Goal: Task Accomplishment & Management: Use online tool/utility

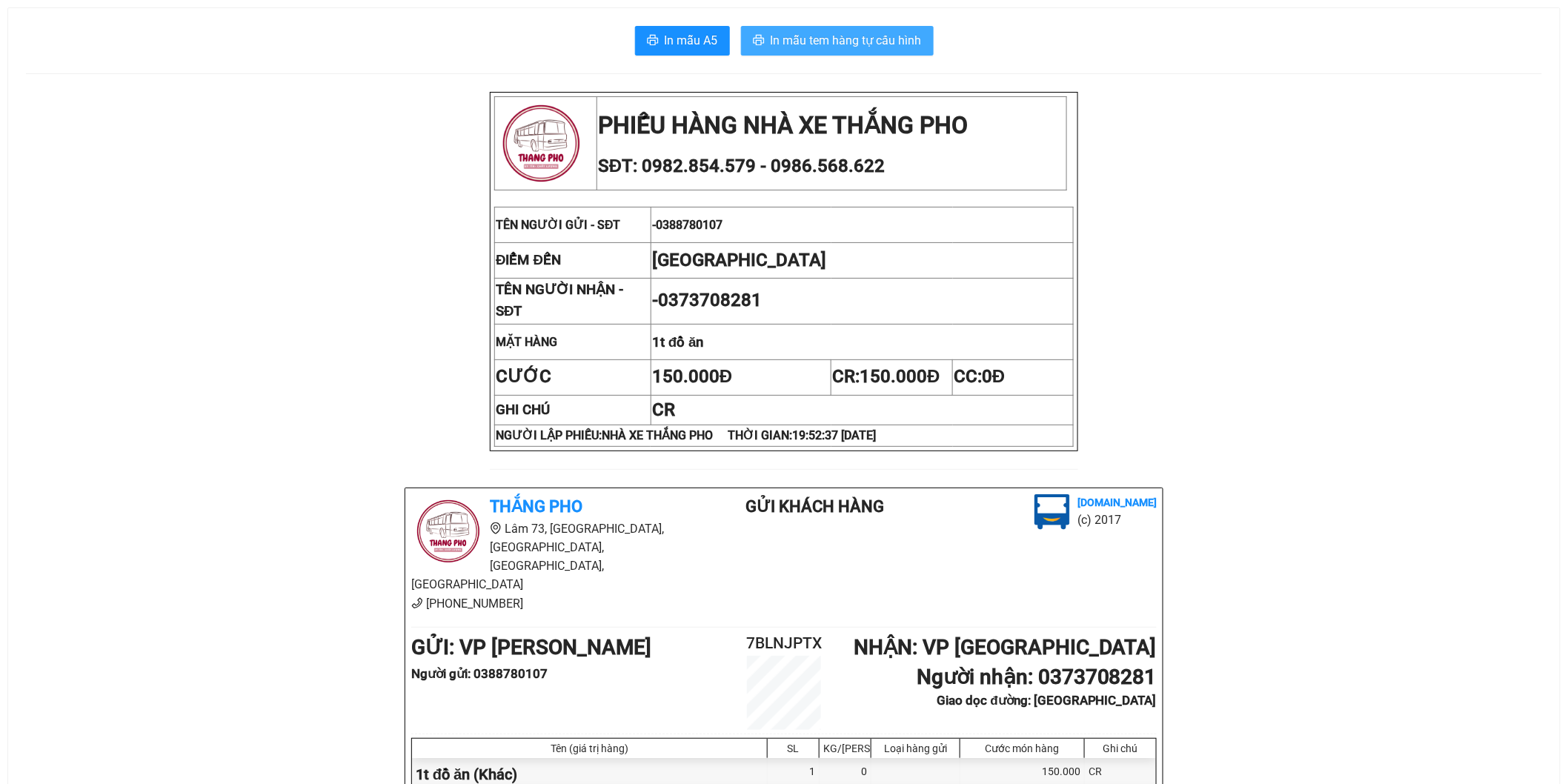
click at [830, 45] on span "In mẫu tem hàng tự cấu hình" at bounding box center [846, 40] width 151 height 18
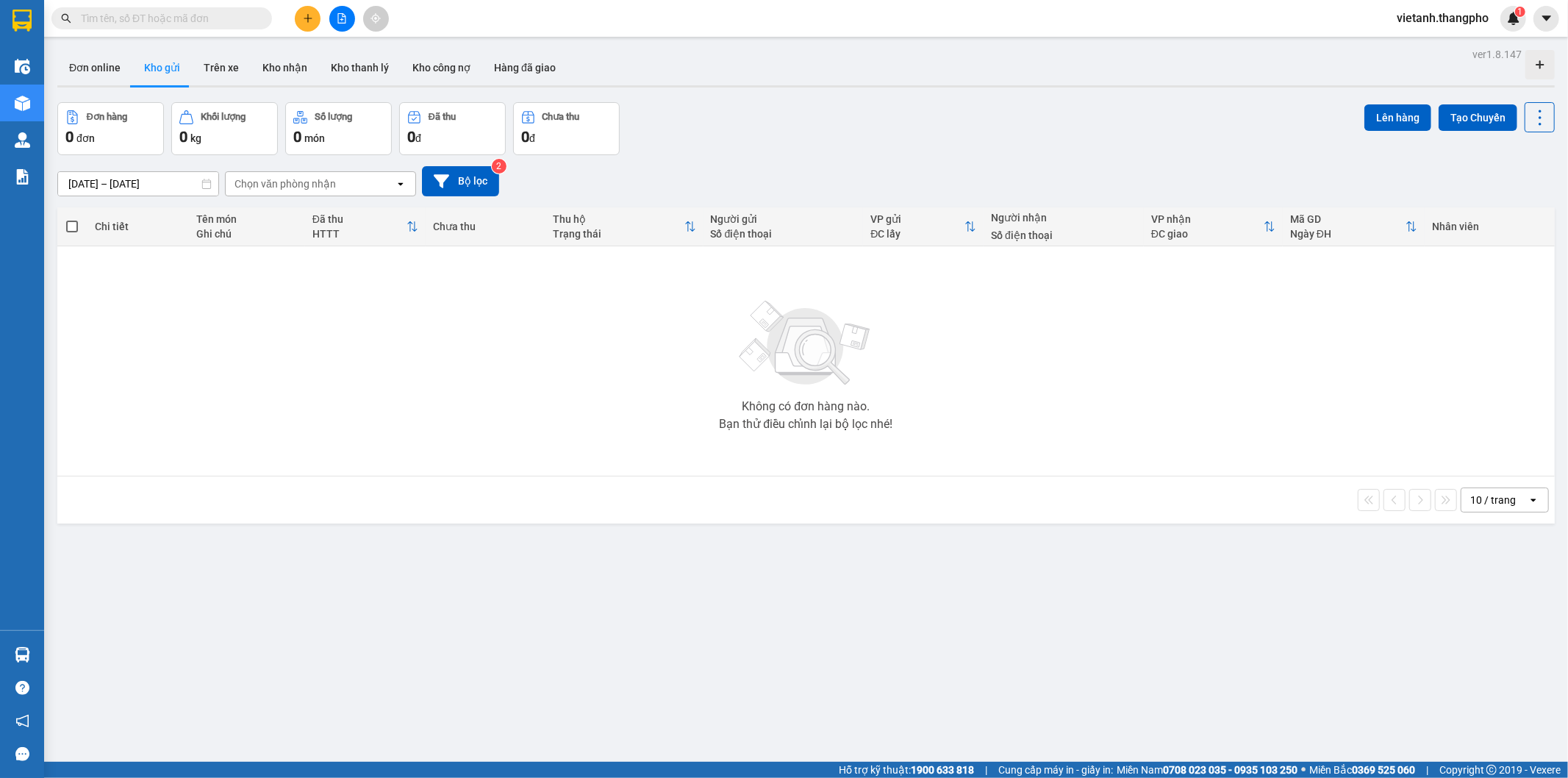
click at [344, 19] on icon "file-add" at bounding box center [342, 18] width 11 height 11
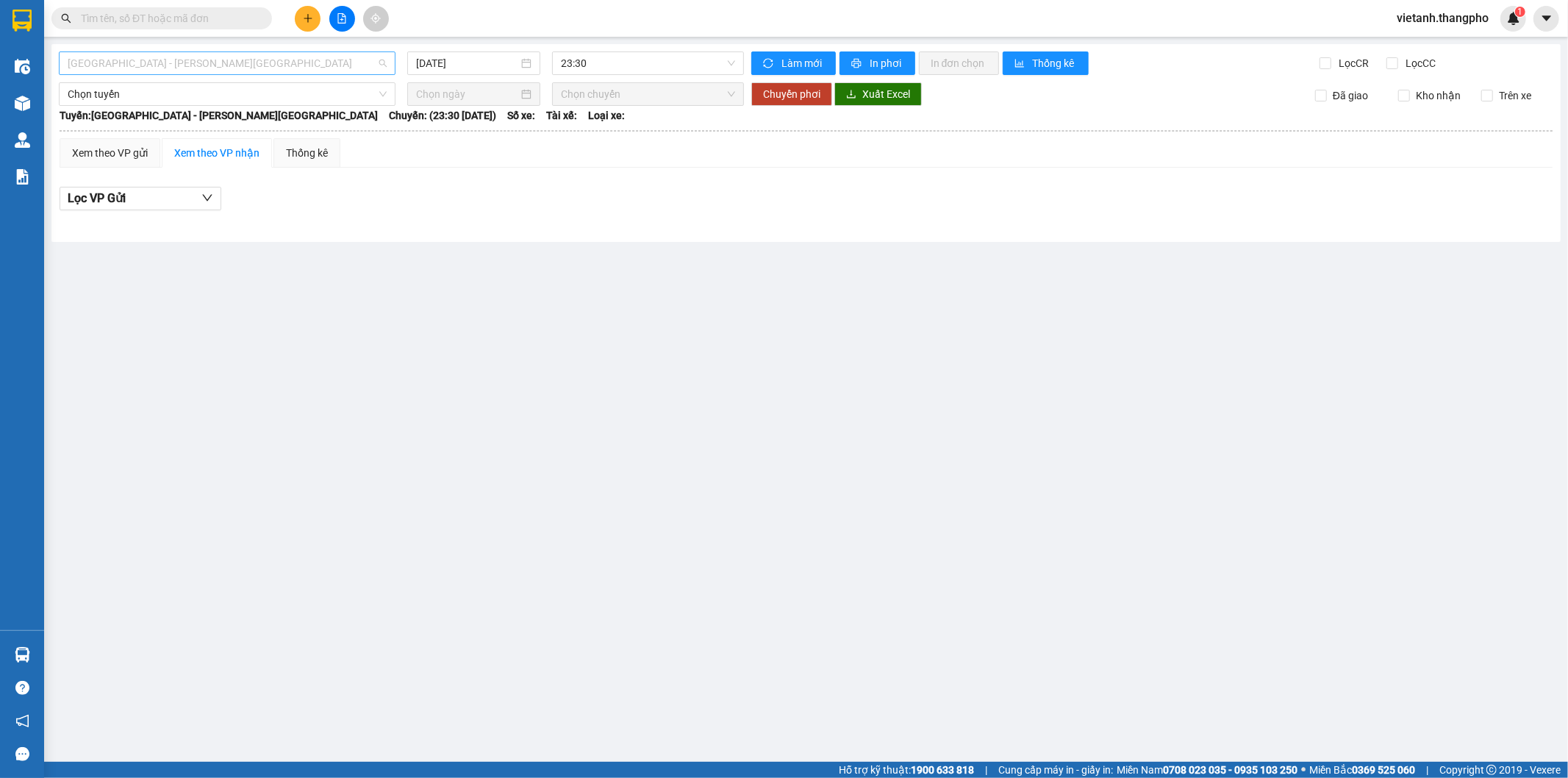
click at [250, 60] on span "[GEOGRAPHIC_DATA] - [PERSON_NAME][GEOGRAPHIC_DATA]" at bounding box center [227, 63] width 319 height 22
click at [160, 146] on div "[PERSON_NAME] Đồng - [GEOGRAPHIC_DATA]" at bounding box center [227, 140] width 319 height 16
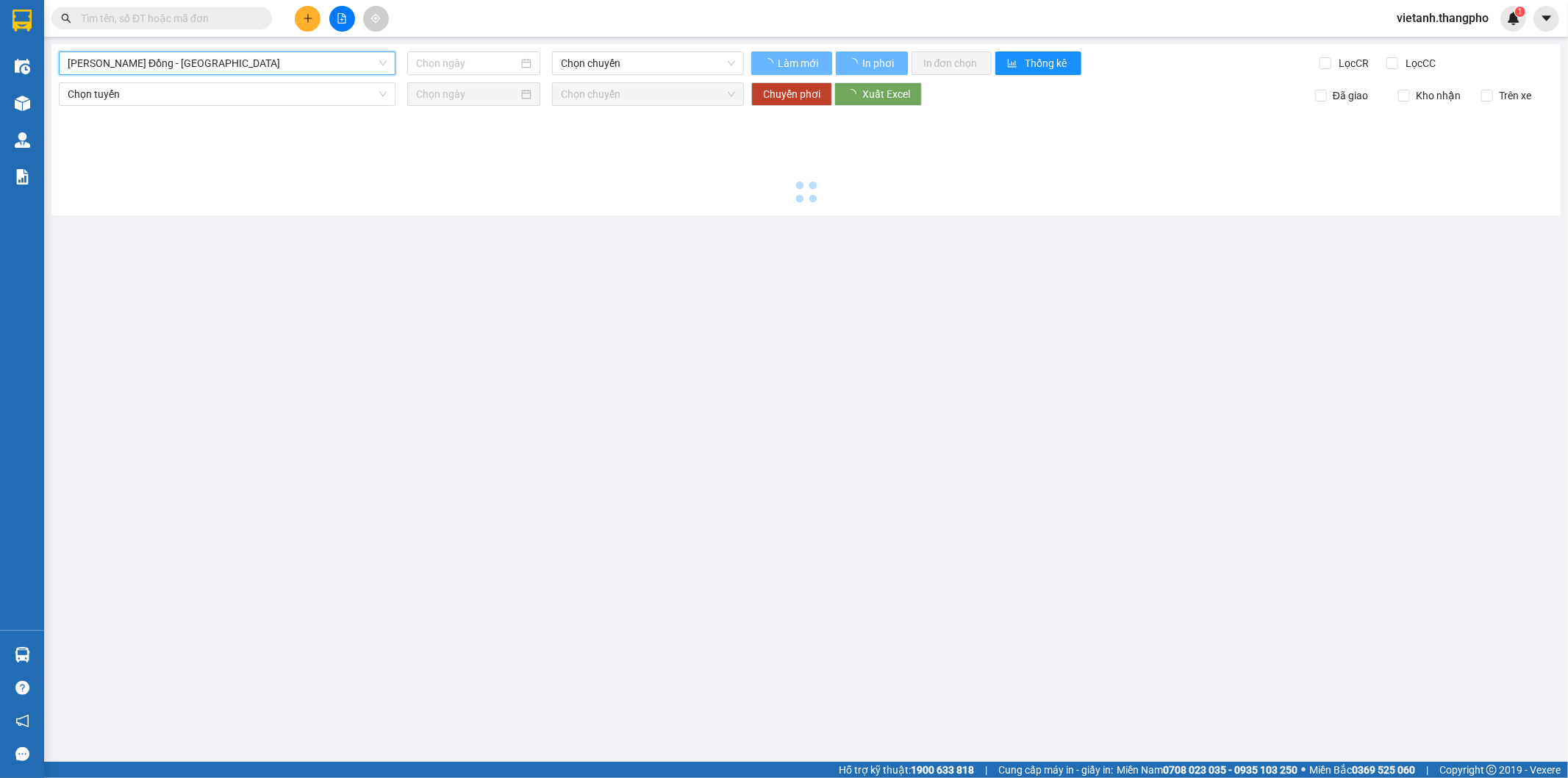
type input "[DATE]"
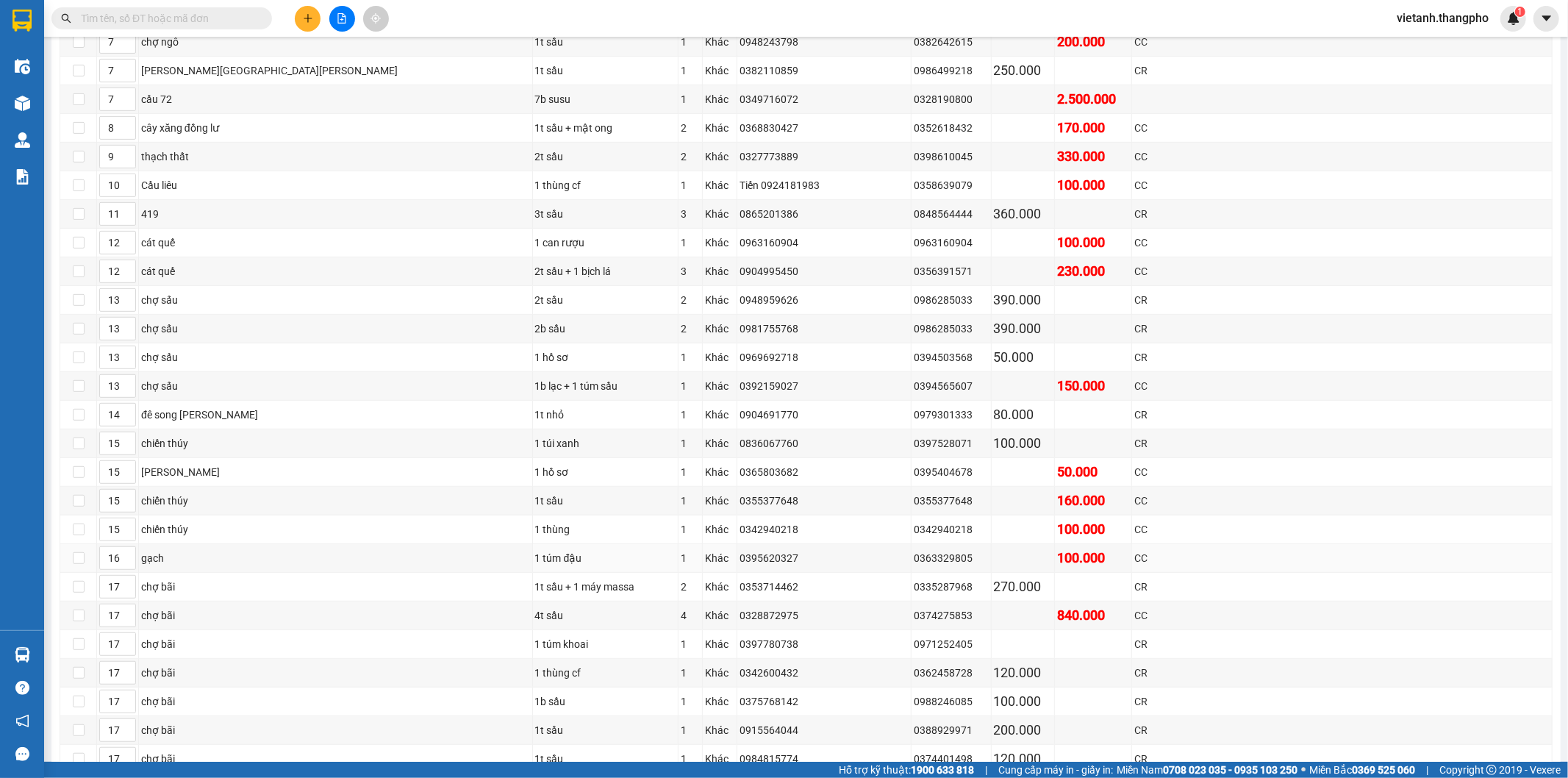
scroll to position [834, 0]
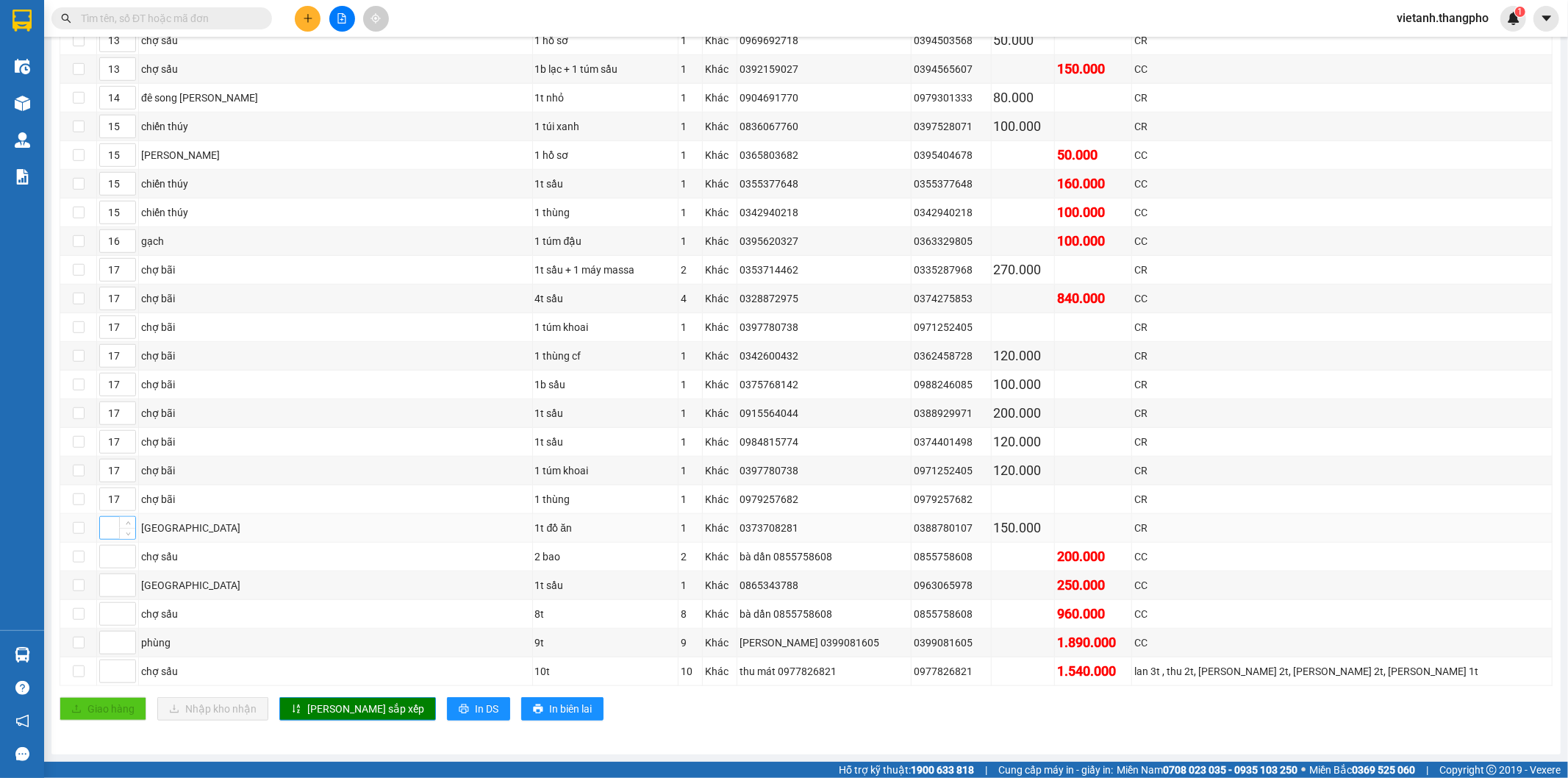
click at [112, 529] on input at bounding box center [117, 528] width 35 height 22
type input "1"
click at [112, 555] on input at bounding box center [117, 556] width 35 height 22
type input "13"
click at [108, 590] on input at bounding box center [117, 585] width 35 height 22
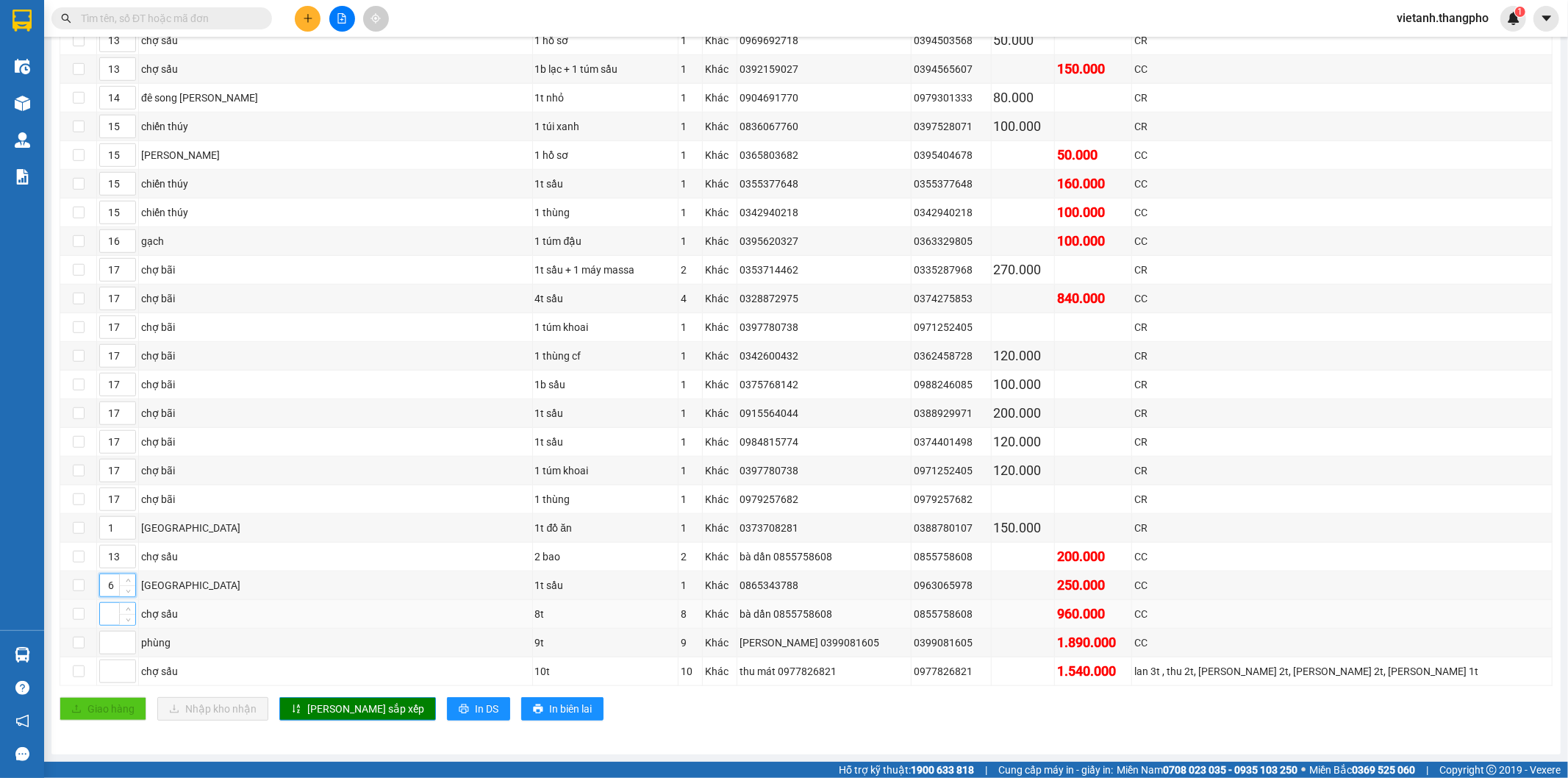
type input "6"
click at [103, 620] on input at bounding box center [117, 614] width 35 height 22
type input "13"
click at [106, 642] on input at bounding box center [117, 642] width 35 height 22
type input "17"
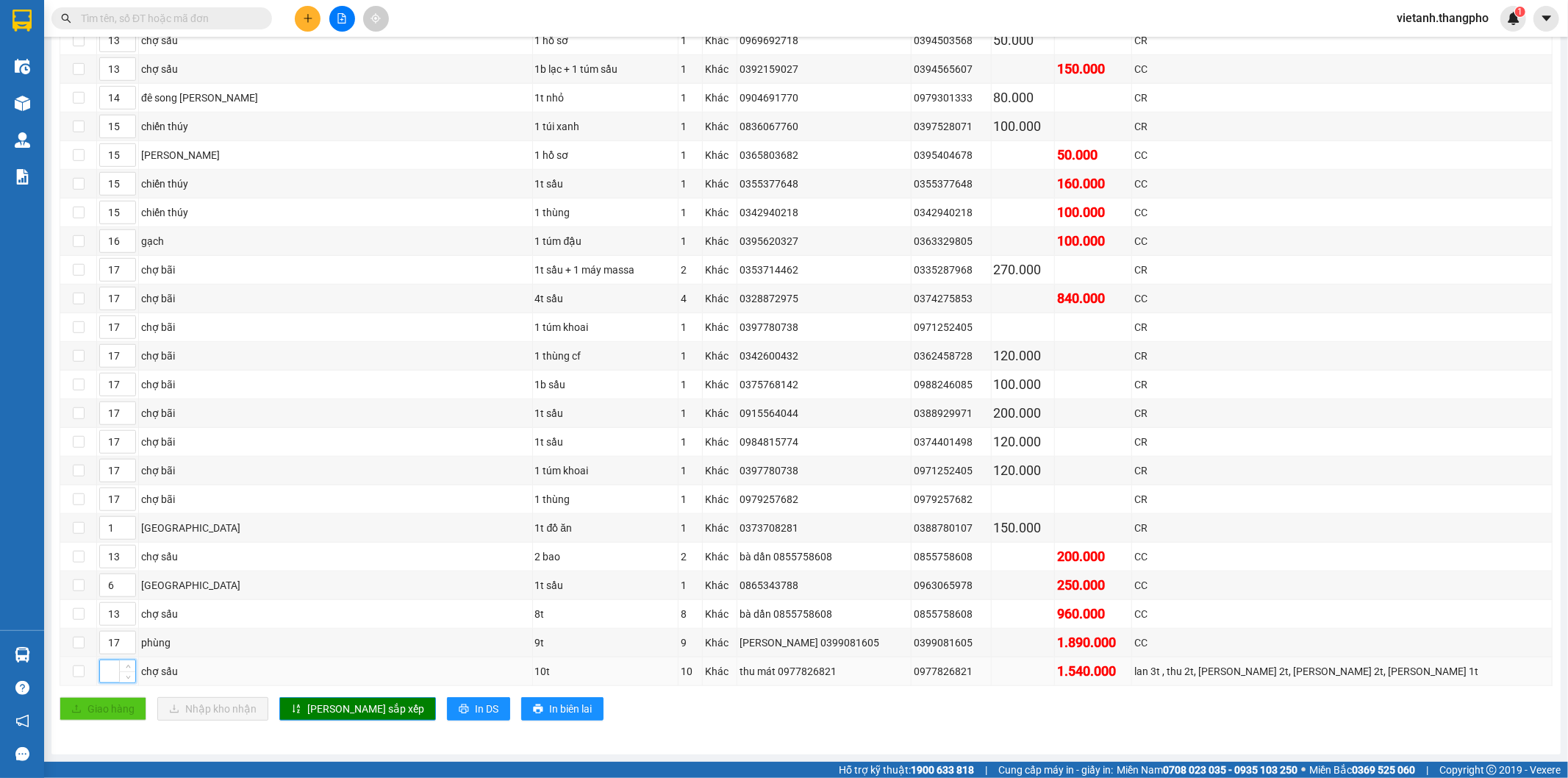
click at [112, 675] on input at bounding box center [117, 671] width 35 height 22
type input "13"
click at [371, 708] on button "[PERSON_NAME] sắp xếp" at bounding box center [357, 708] width 156 height 24
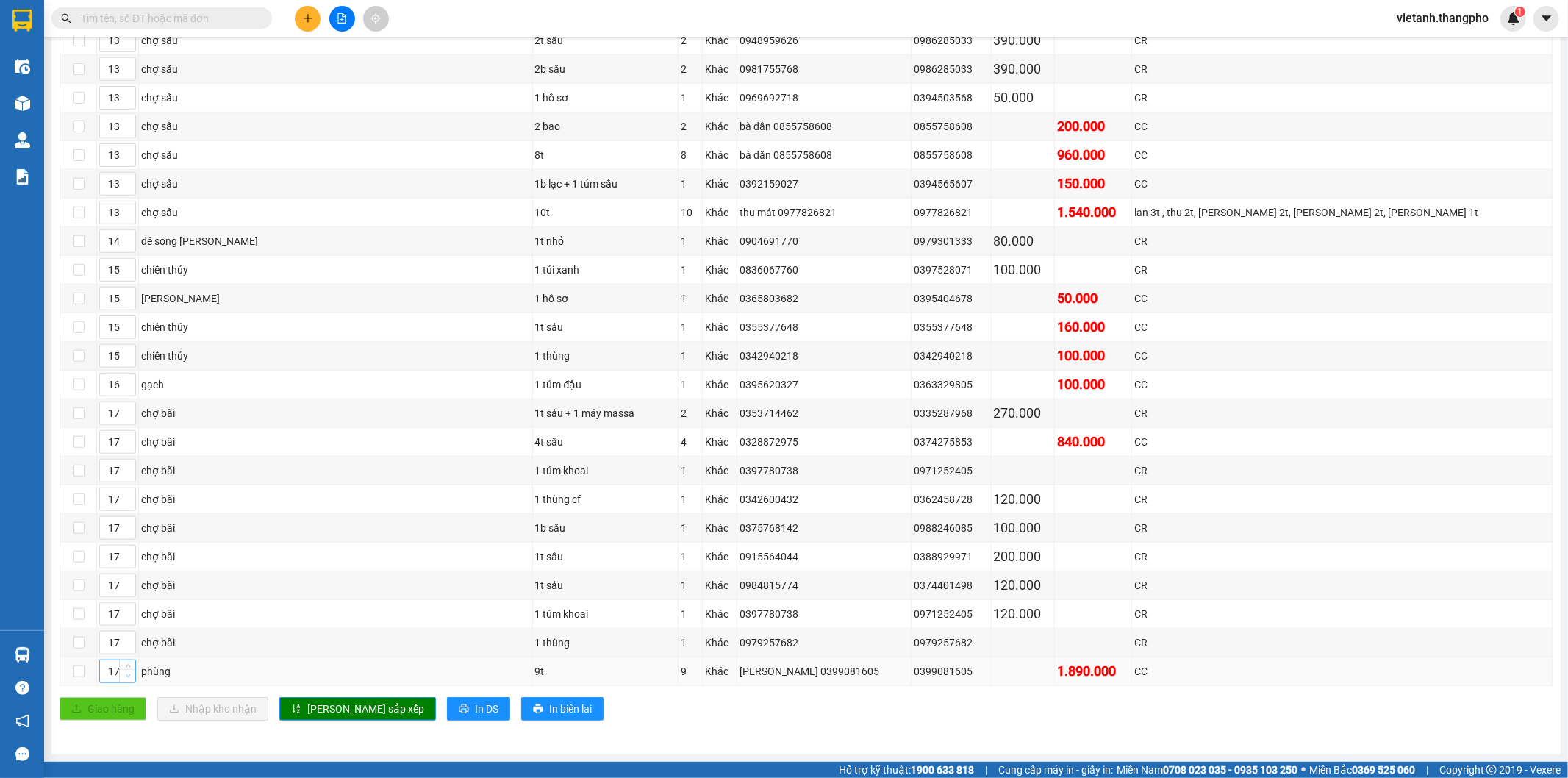
type input "16"
click at [126, 675] on icon "down" at bounding box center [128, 676] width 5 height 5
click at [304, 703] on button "[PERSON_NAME] sắp xếp" at bounding box center [357, 708] width 156 height 24
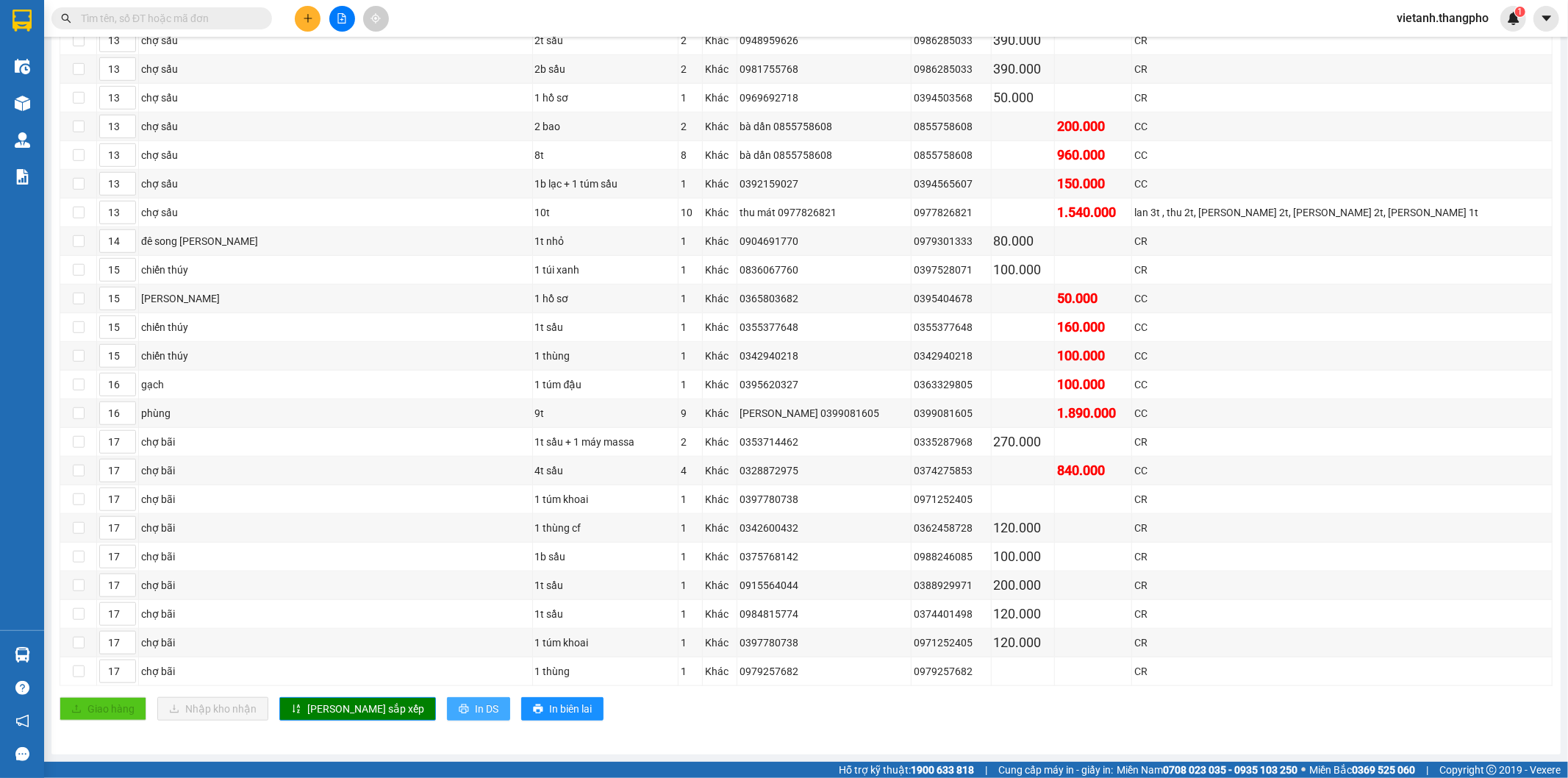
click at [447, 714] on button "In DS" at bounding box center [478, 708] width 63 height 24
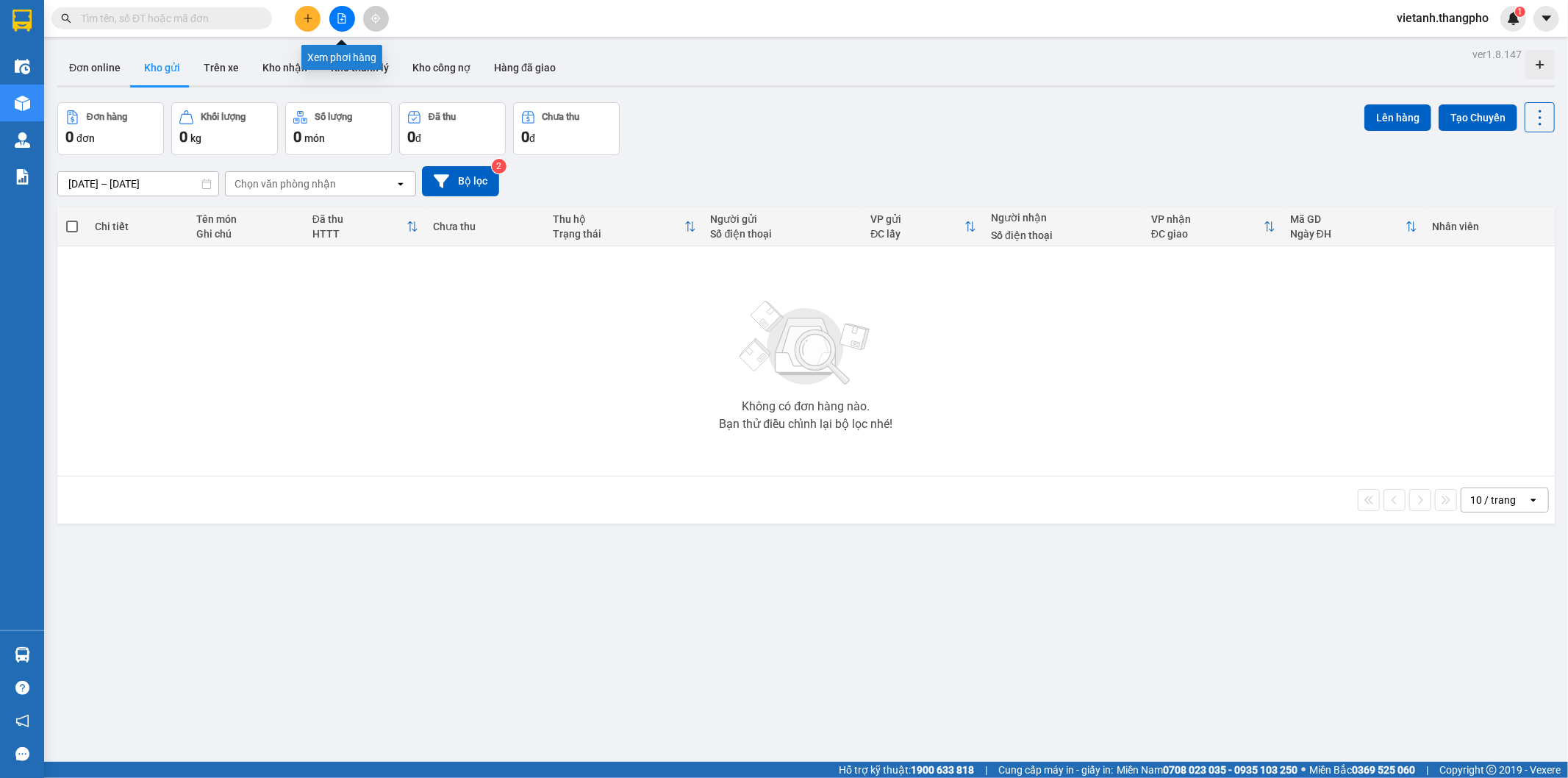
click at [339, 17] on icon "file-add" at bounding box center [342, 18] width 11 height 11
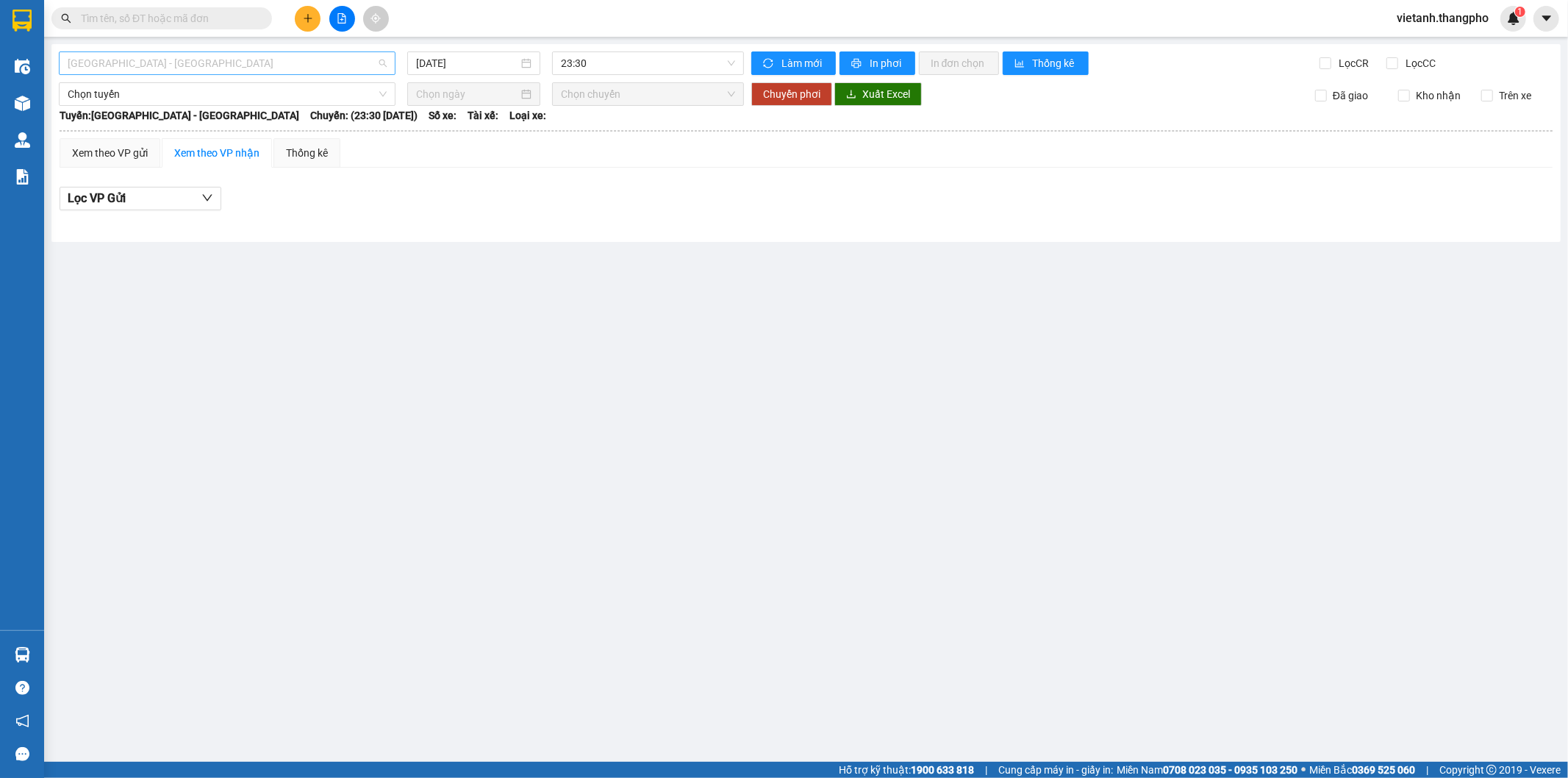
click at [263, 68] on span "[GEOGRAPHIC_DATA] - [PERSON_NAME][GEOGRAPHIC_DATA]" at bounding box center [227, 63] width 319 height 22
click at [223, 138] on div "[PERSON_NAME] Đồng - [GEOGRAPHIC_DATA]" at bounding box center [227, 140] width 319 height 16
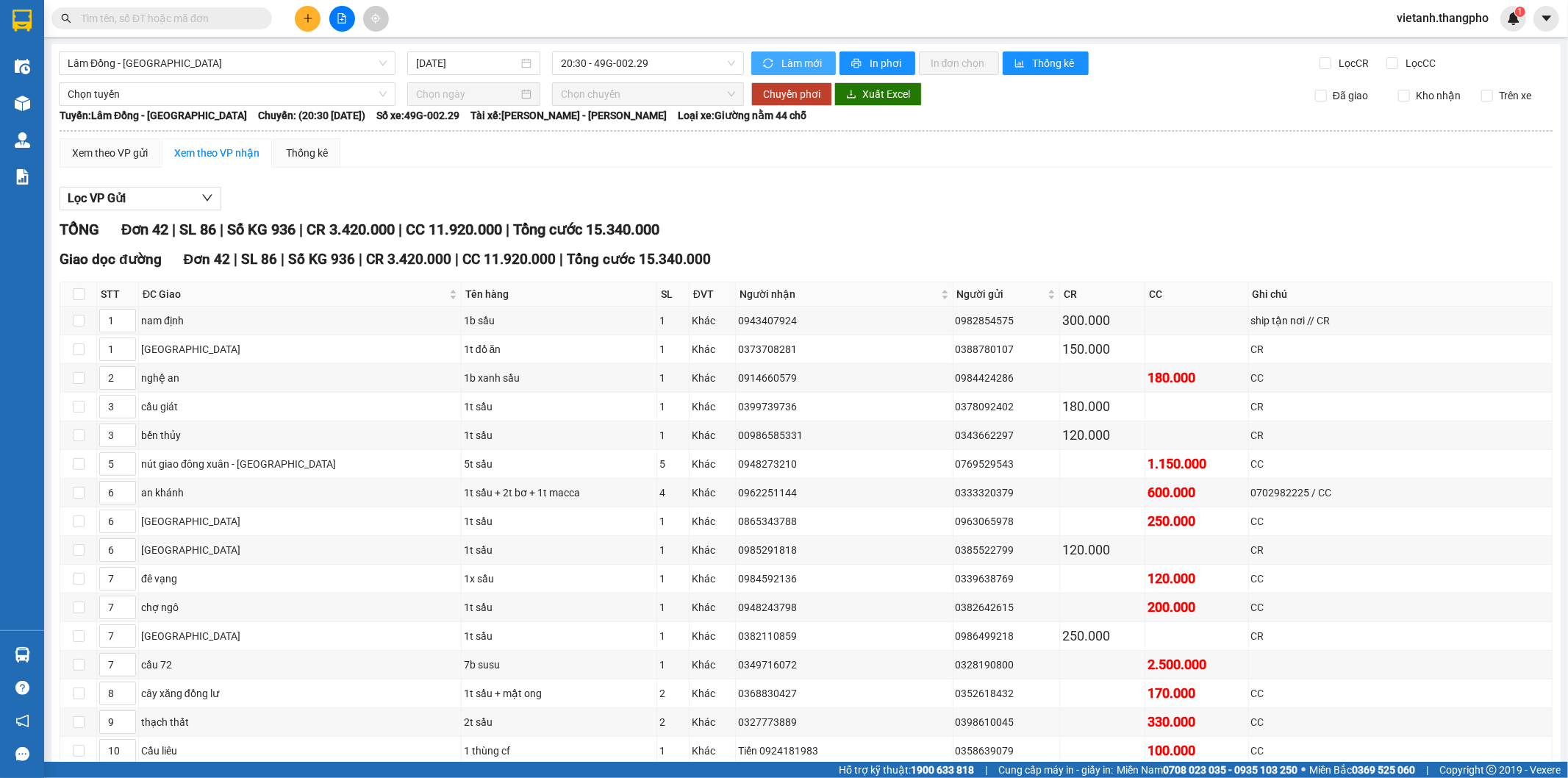
click at [775, 54] on button "Làm mới" at bounding box center [793, 63] width 84 height 24
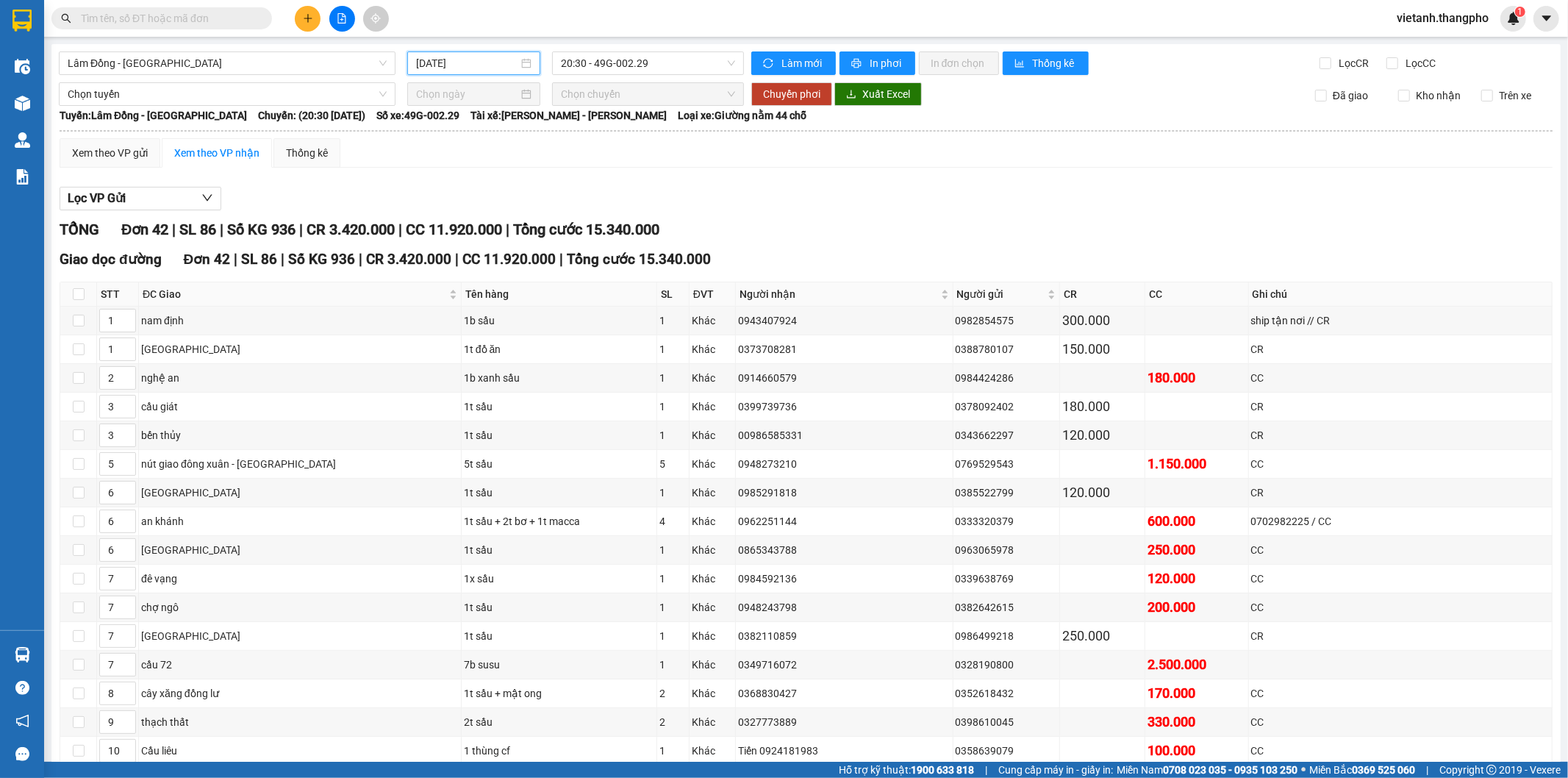
click at [491, 61] on input "[DATE]" at bounding box center [467, 63] width 102 height 16
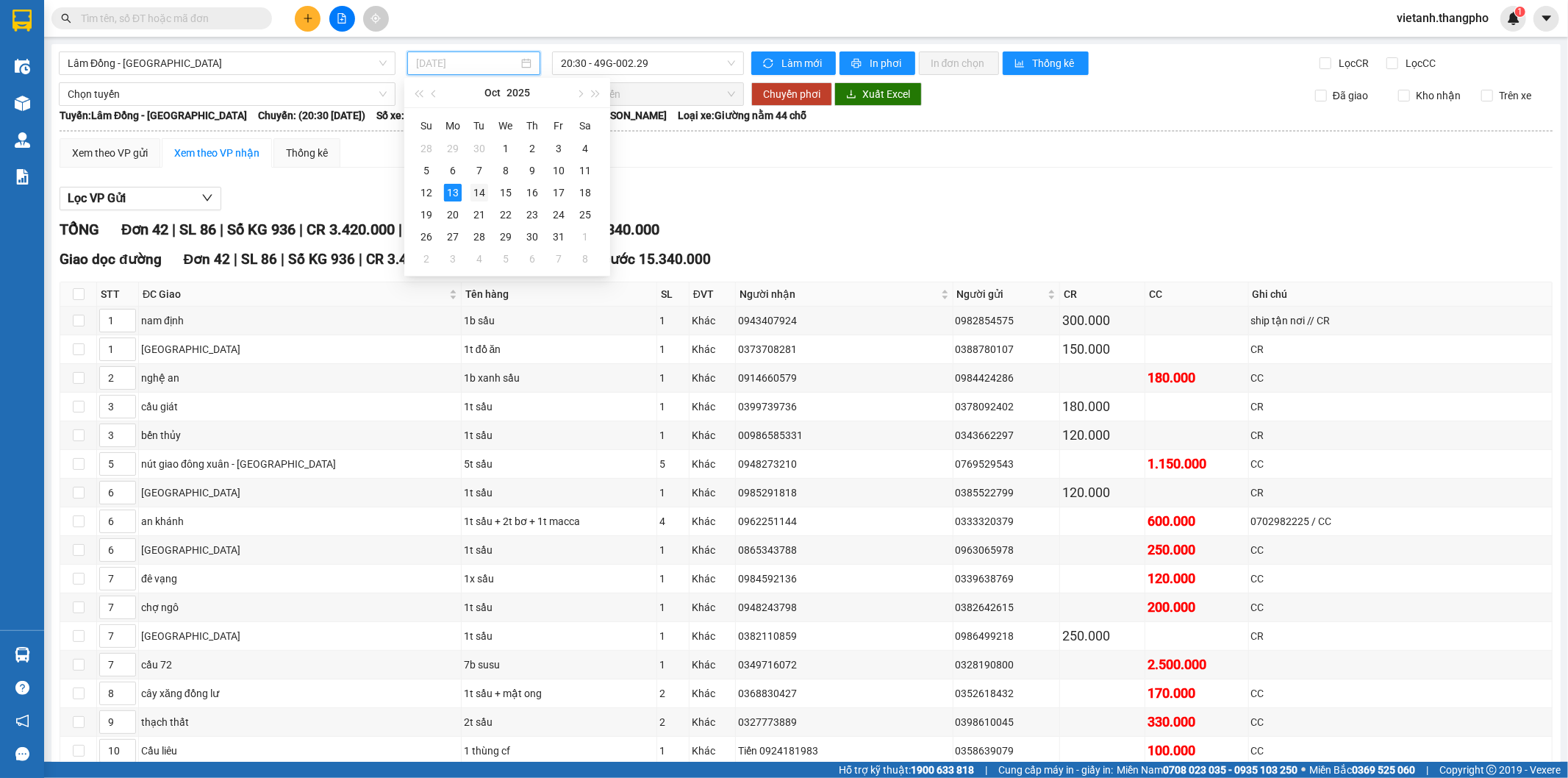
click at [478, 191] on div "14" at bounding box center [479, 193] width 18 height 18
type input "14/10/2025"
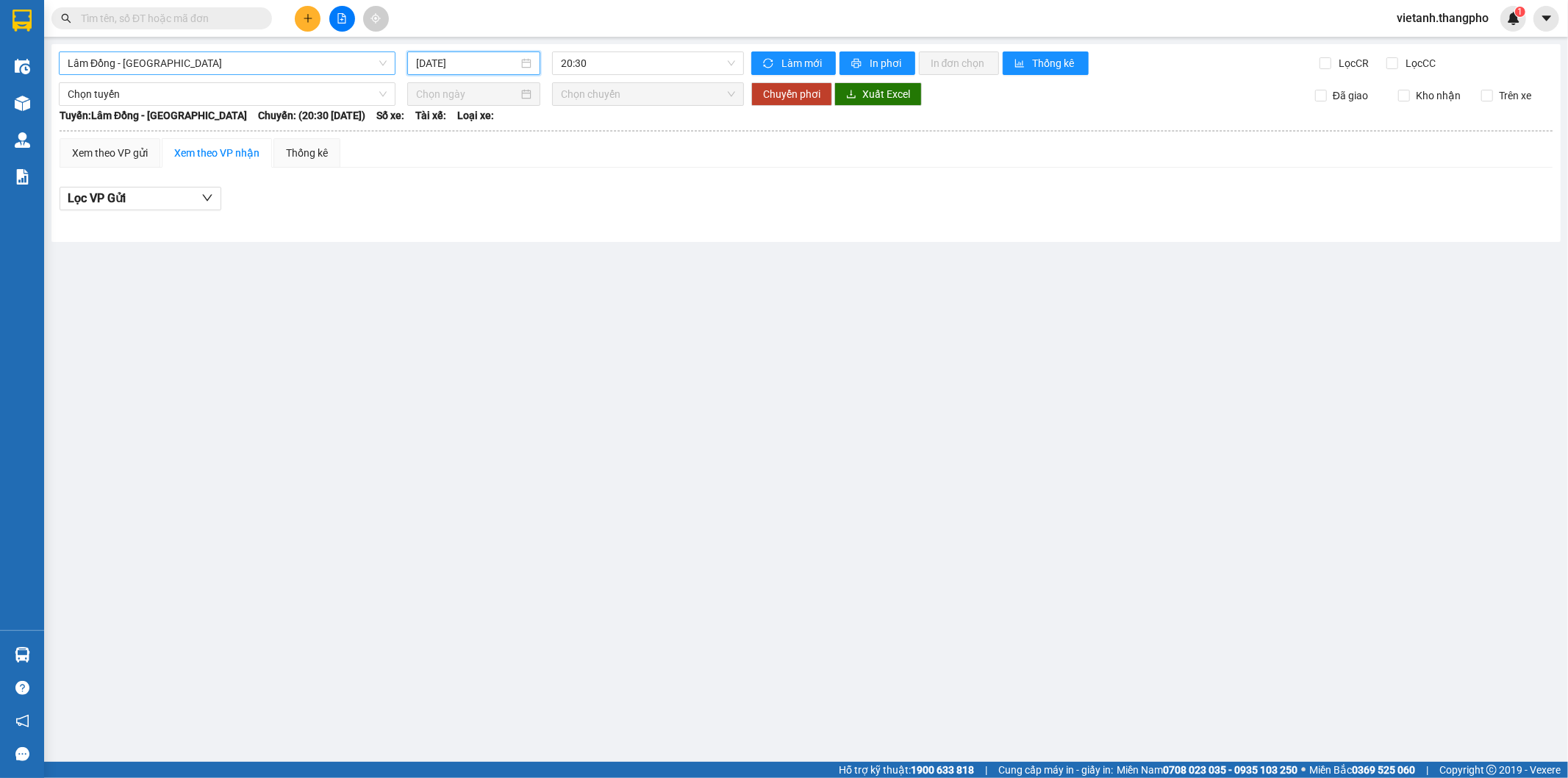
click at [224, 61] on span "[PERSON_NAME] Đồng - [GEOGRAPHIC_DATA]" at bounding box center [227, 63] width 319 height 22
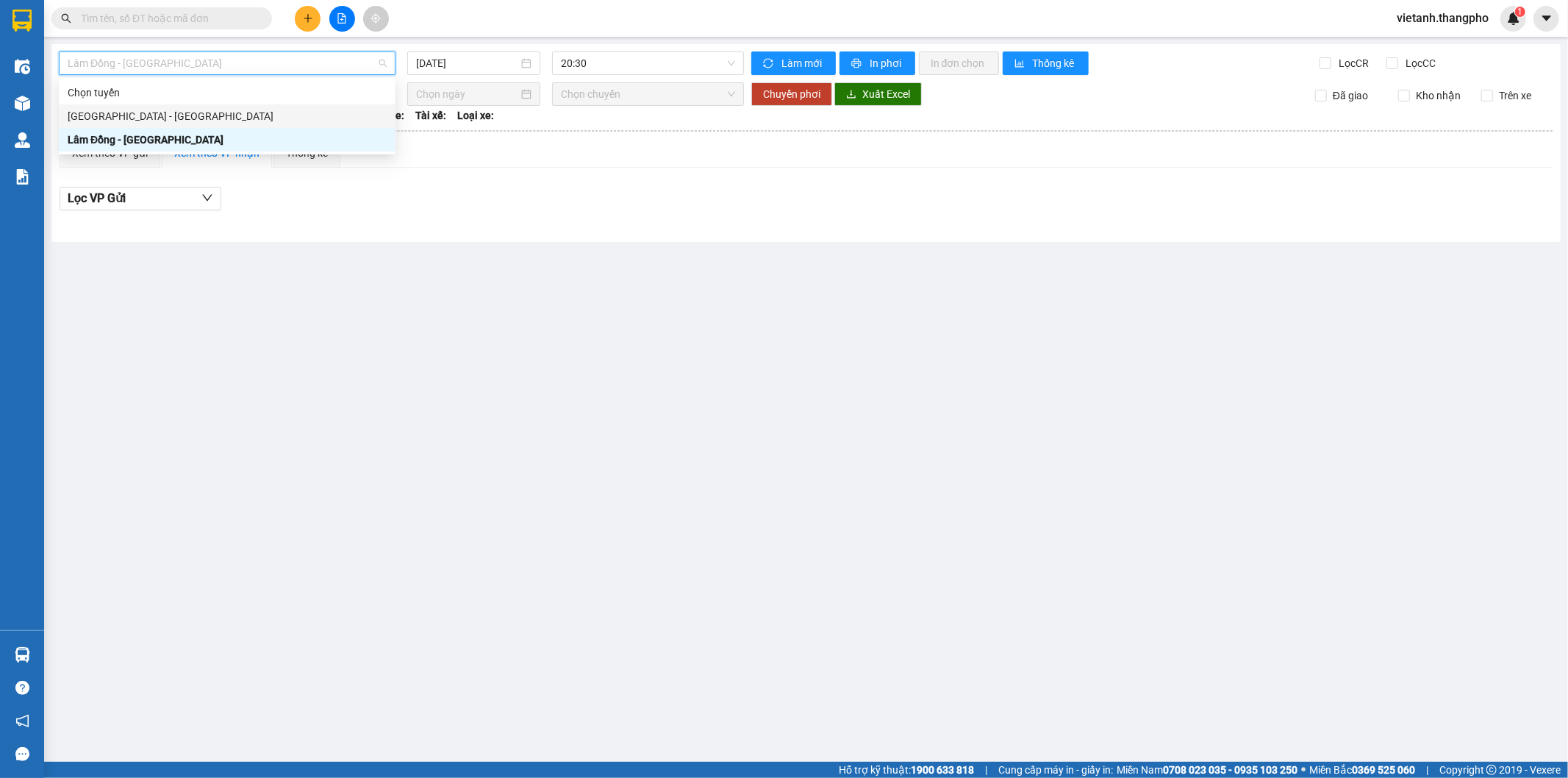
click at [186, 121] on div "[GEOGRAPHIC_DATA] - [PERSON_NAME][GEOGRAPHIC_DATA]" at bounding box center [227, 116] width 319 height 16
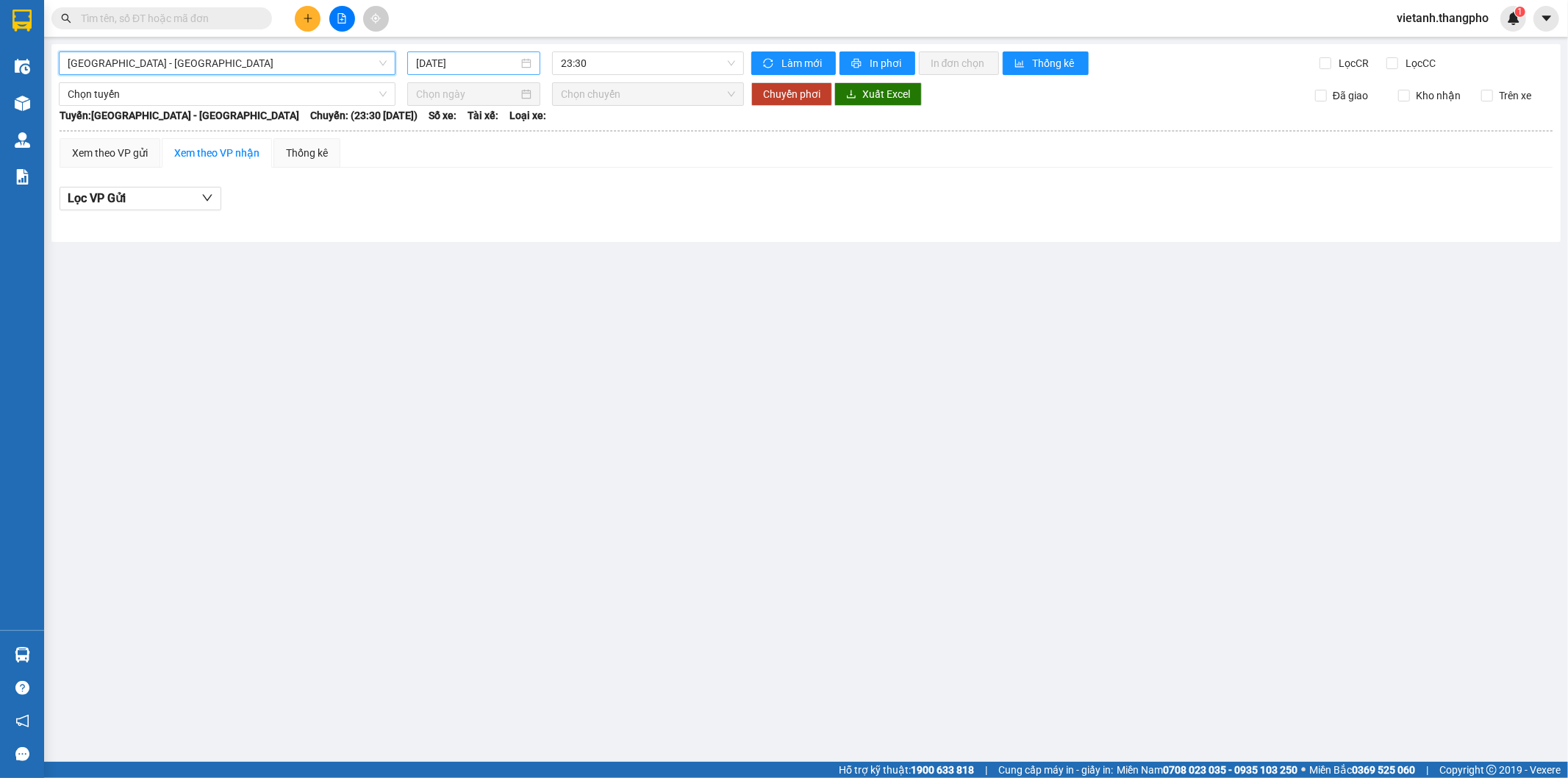
click at [474, 70] on input "[DATE]" at bounding box center [467, 63] width 102 height 16
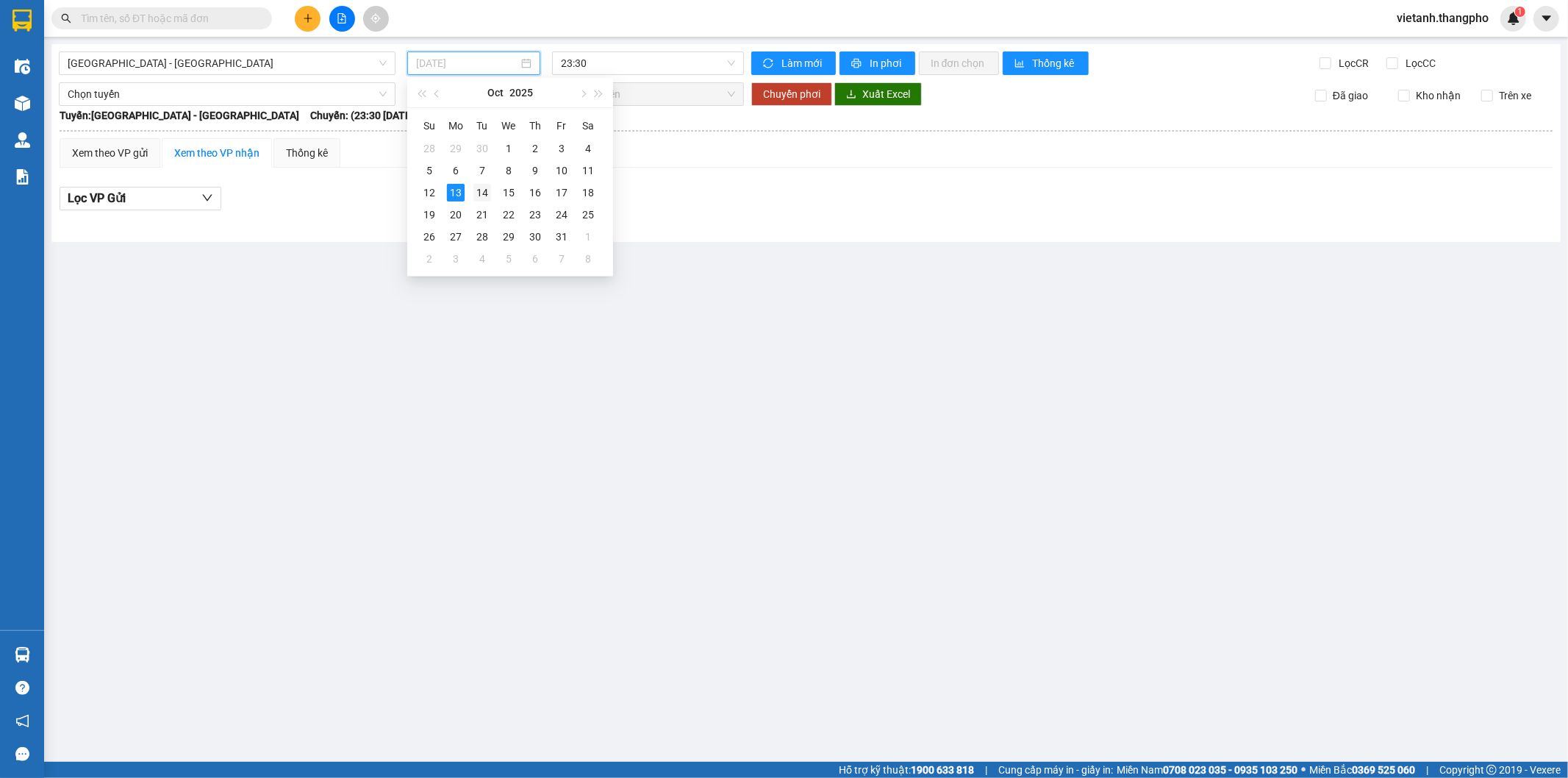
click at [476, 193] on div "14" at bounding box center [483, 193] width 18 height 18
type input "14/10/2025"
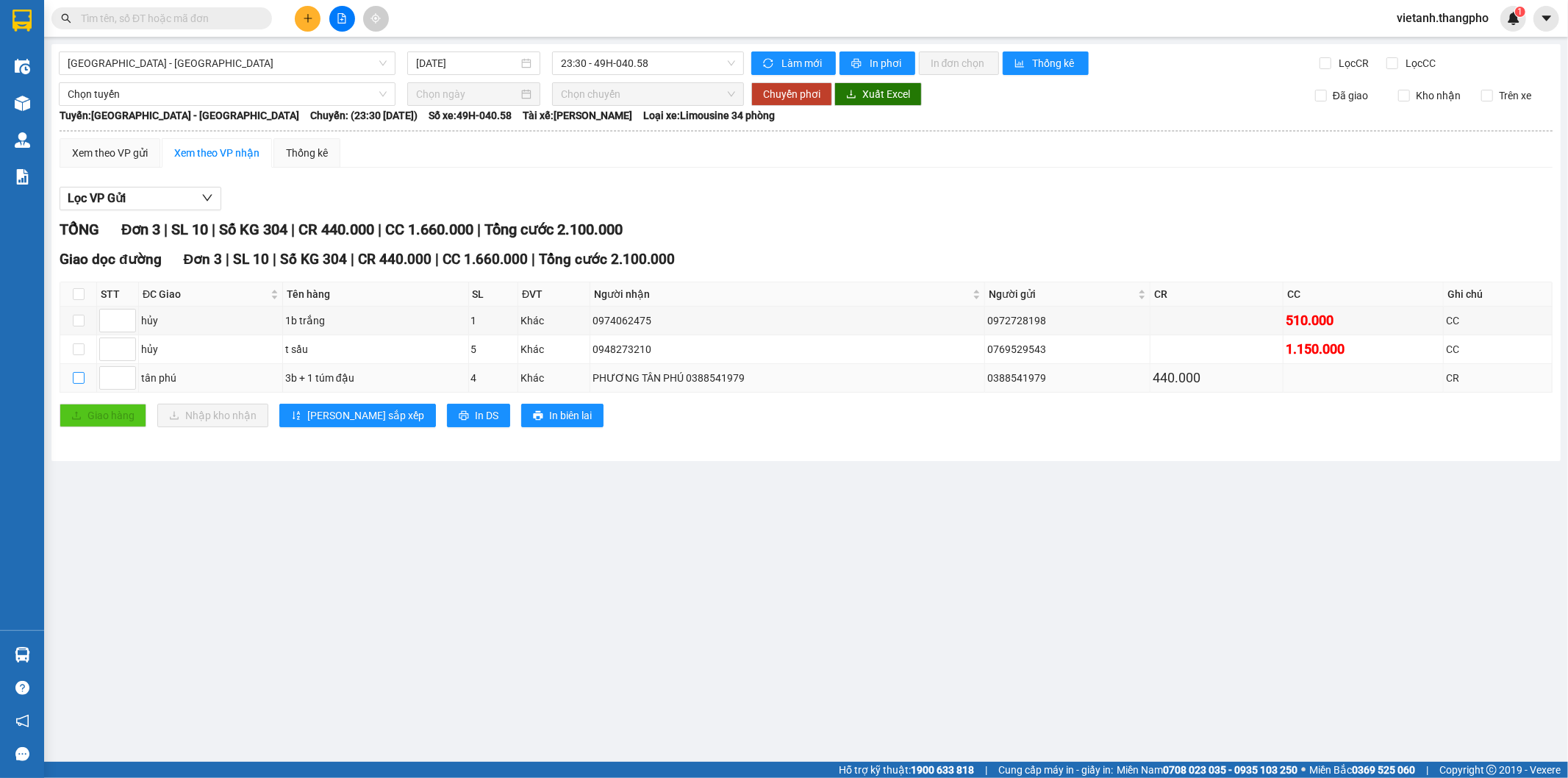
click at [79, 381] on input "checkbox" at bounding box center [79, 378] width 11 height 11
checkbox input "true"
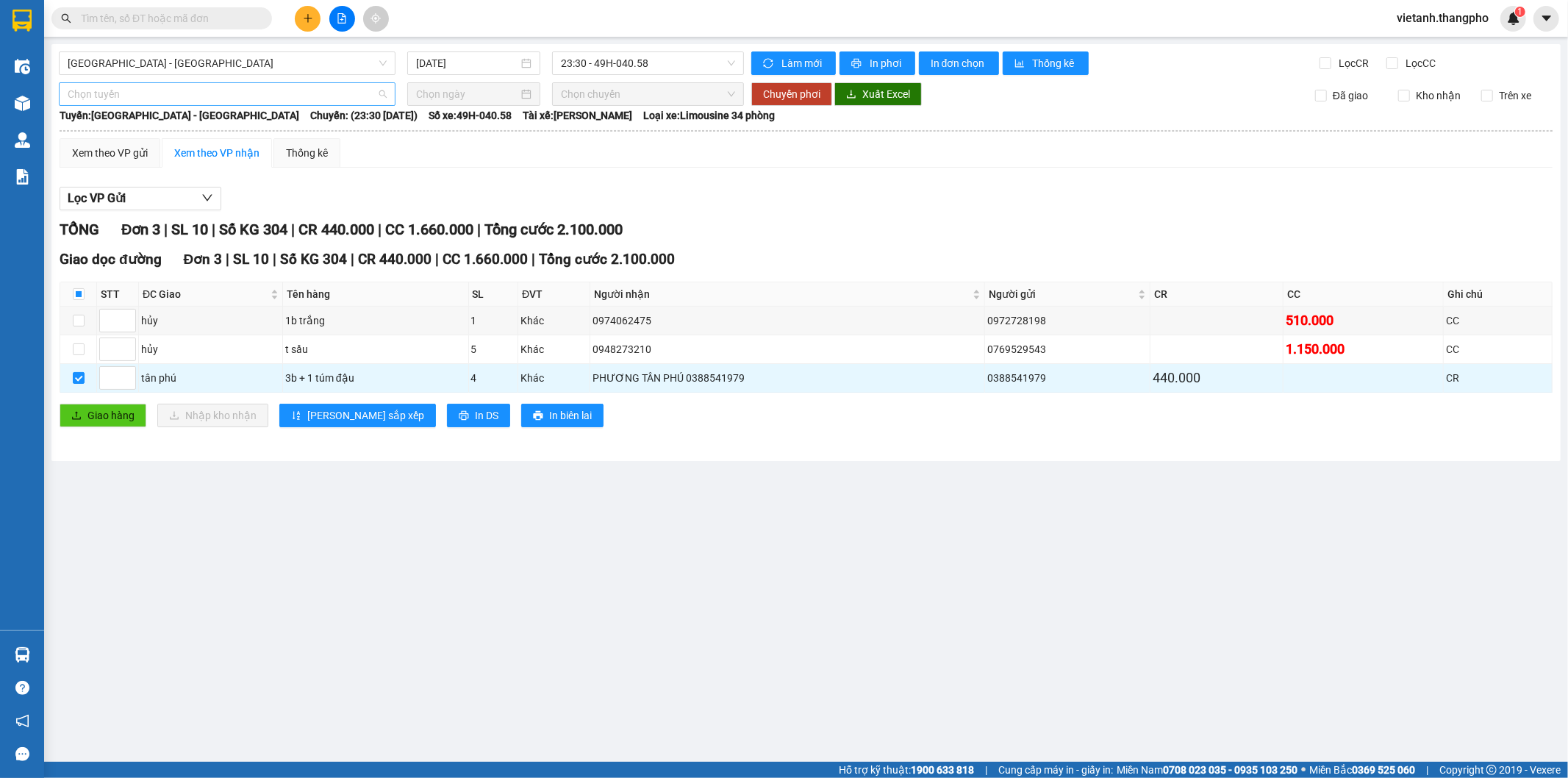
click at [216, 99] on span "Chọn tuyến" at bounding box center [227, 94] width 319 height 22
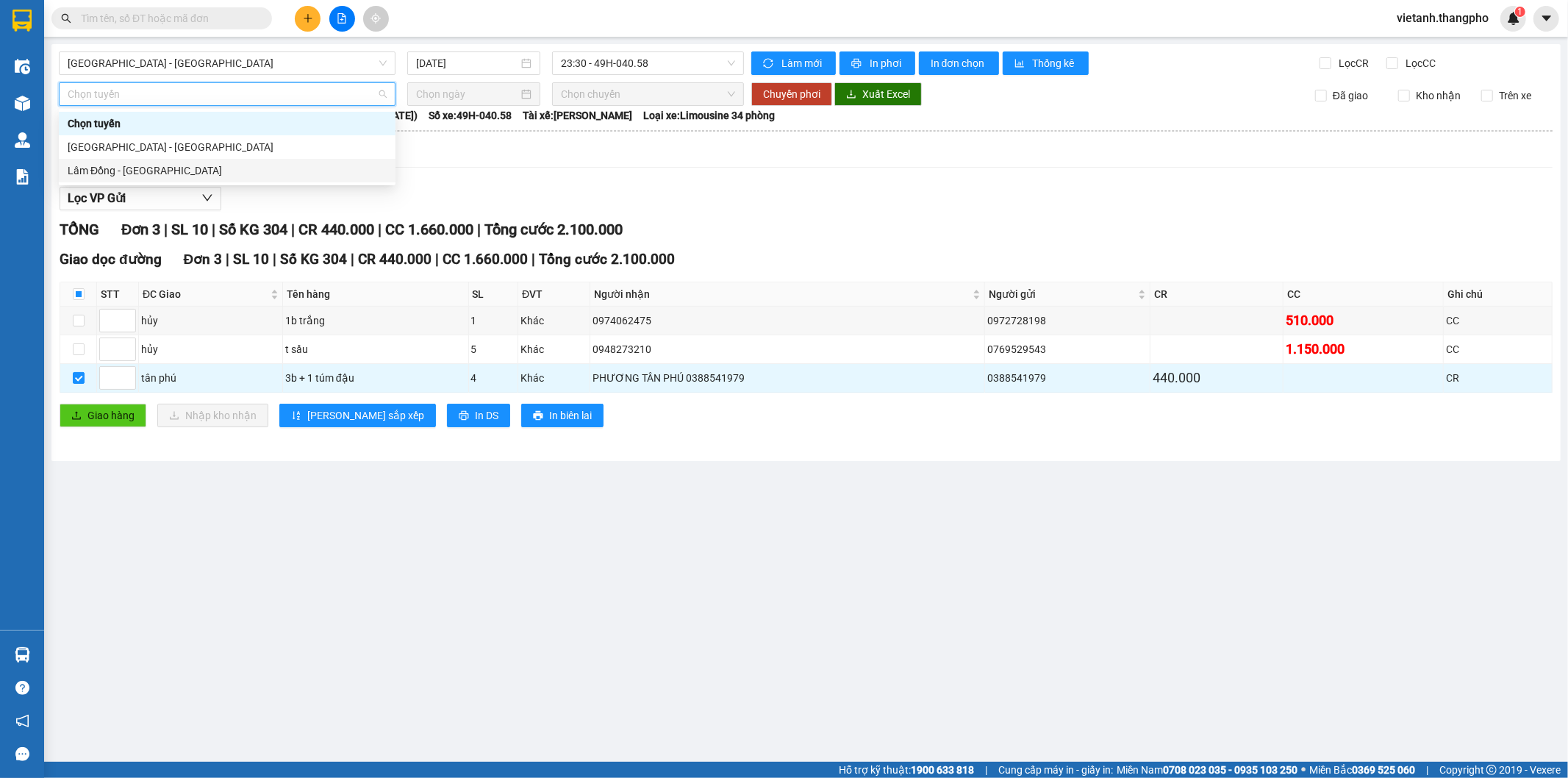
click at [165, 168] on div "[PERSON_NAME] Đồng - [GEOGRAPHIC_DATA]" at bounding box center [227, 171] width 319 height 16
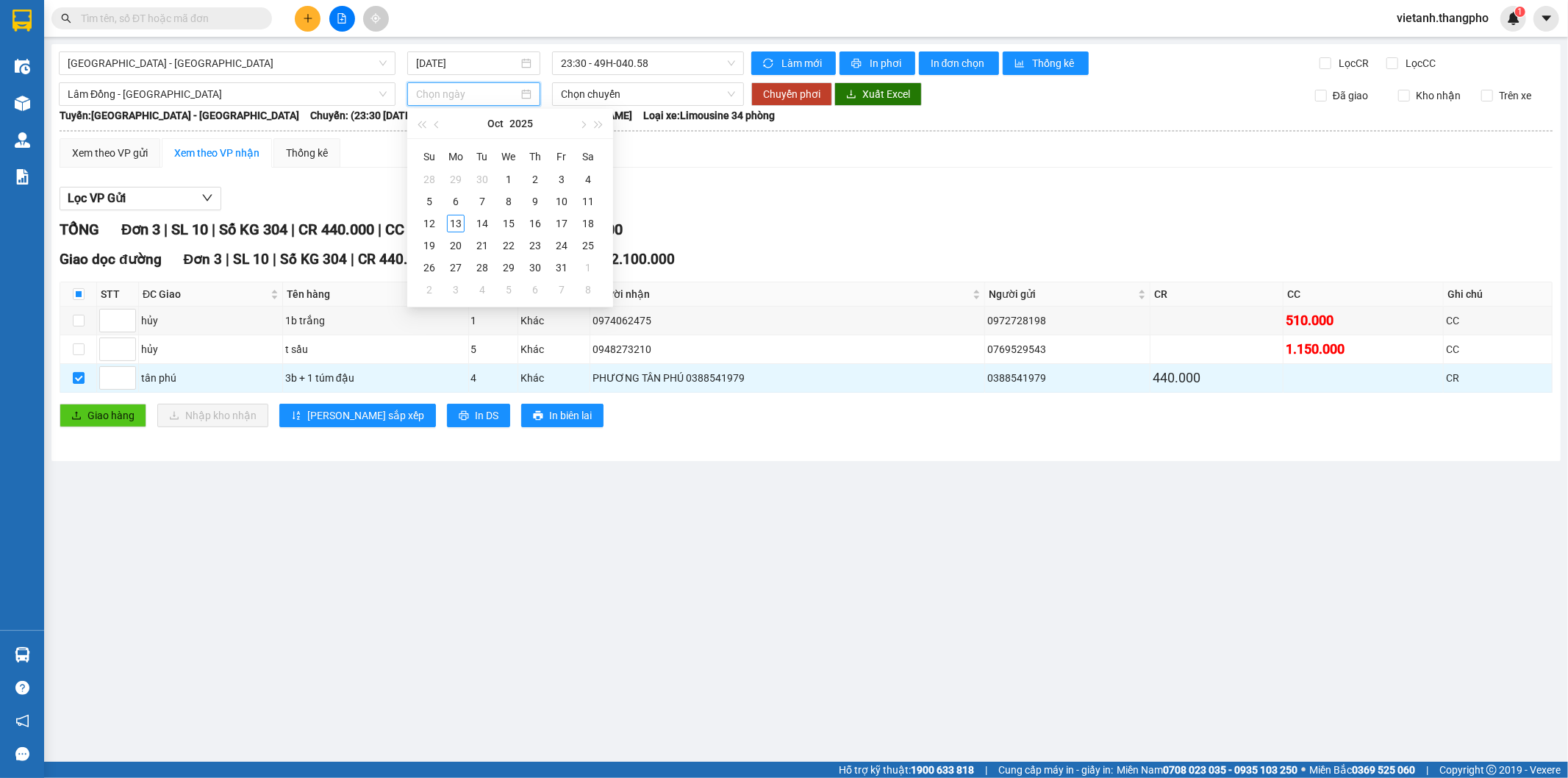
click at [448, 92] on input at bounding box center [467, 94] width 102 height 16
type input "[DATE]"
click at [451, 223] on div "13" at bounding box center [456, 223] width 18 height 18
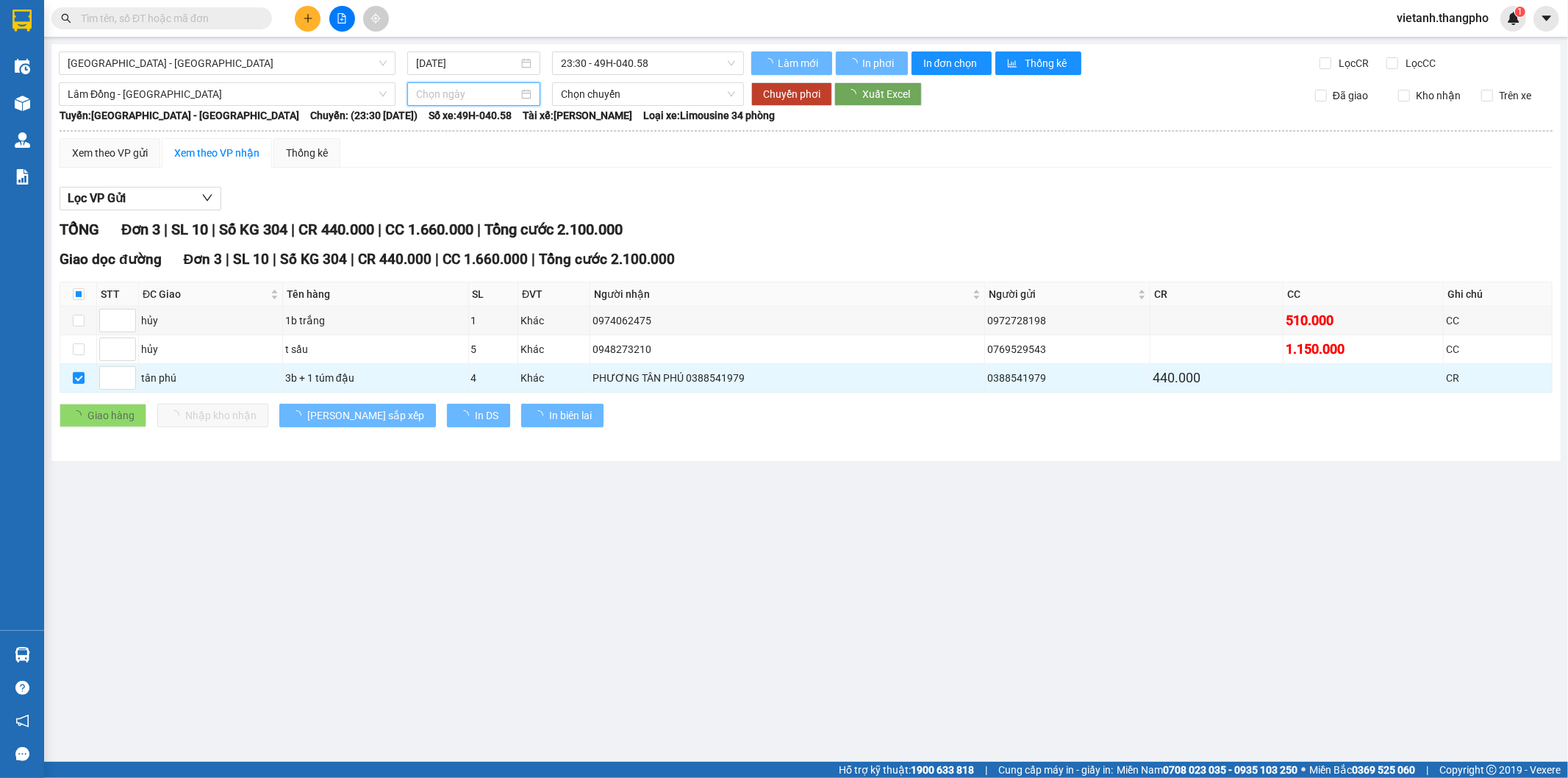
type input "[DATE]"
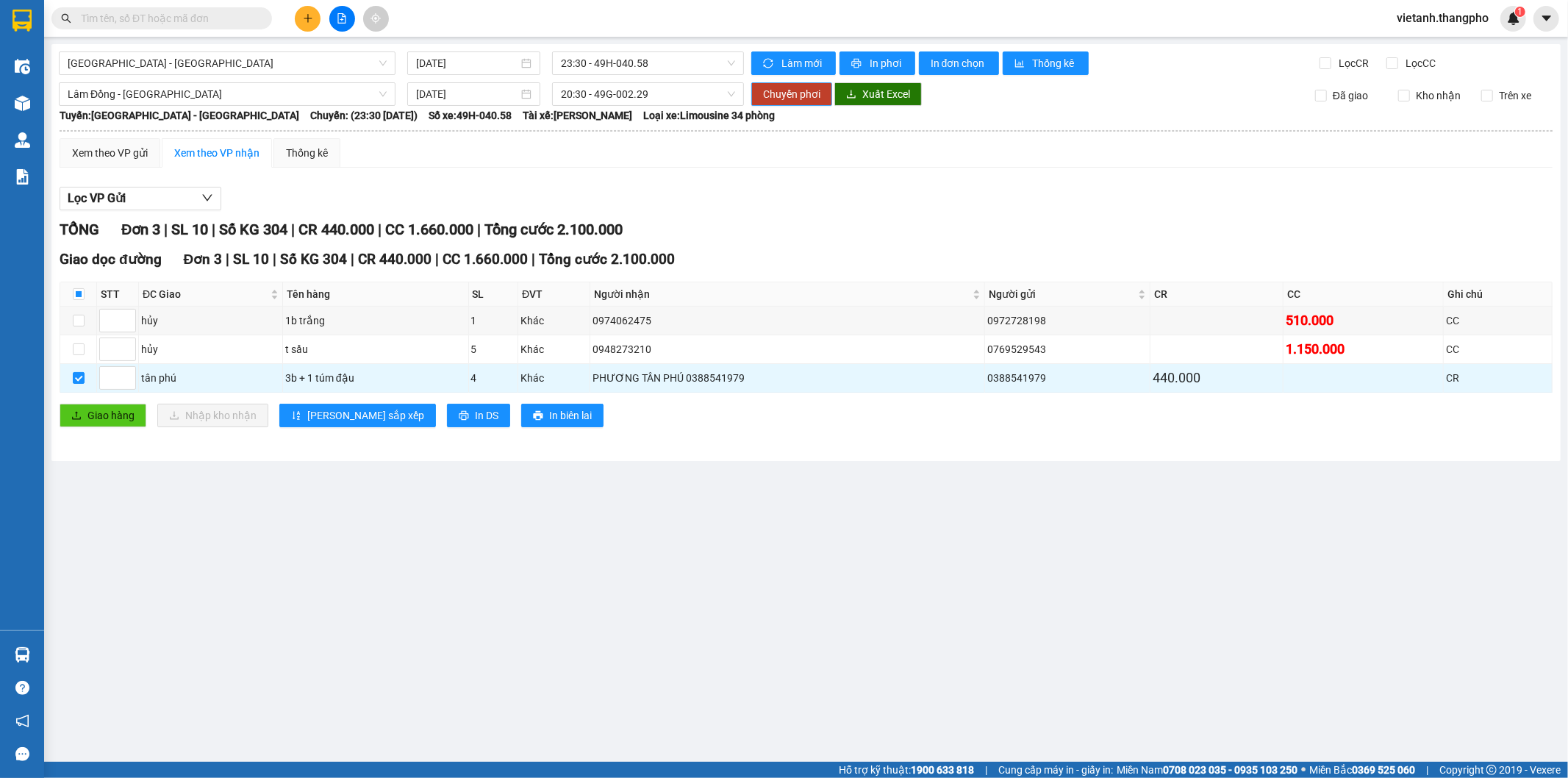
click at [800, 93] on span "Chuyển phơi" at bounding box center [792, 94] width 57 height 16
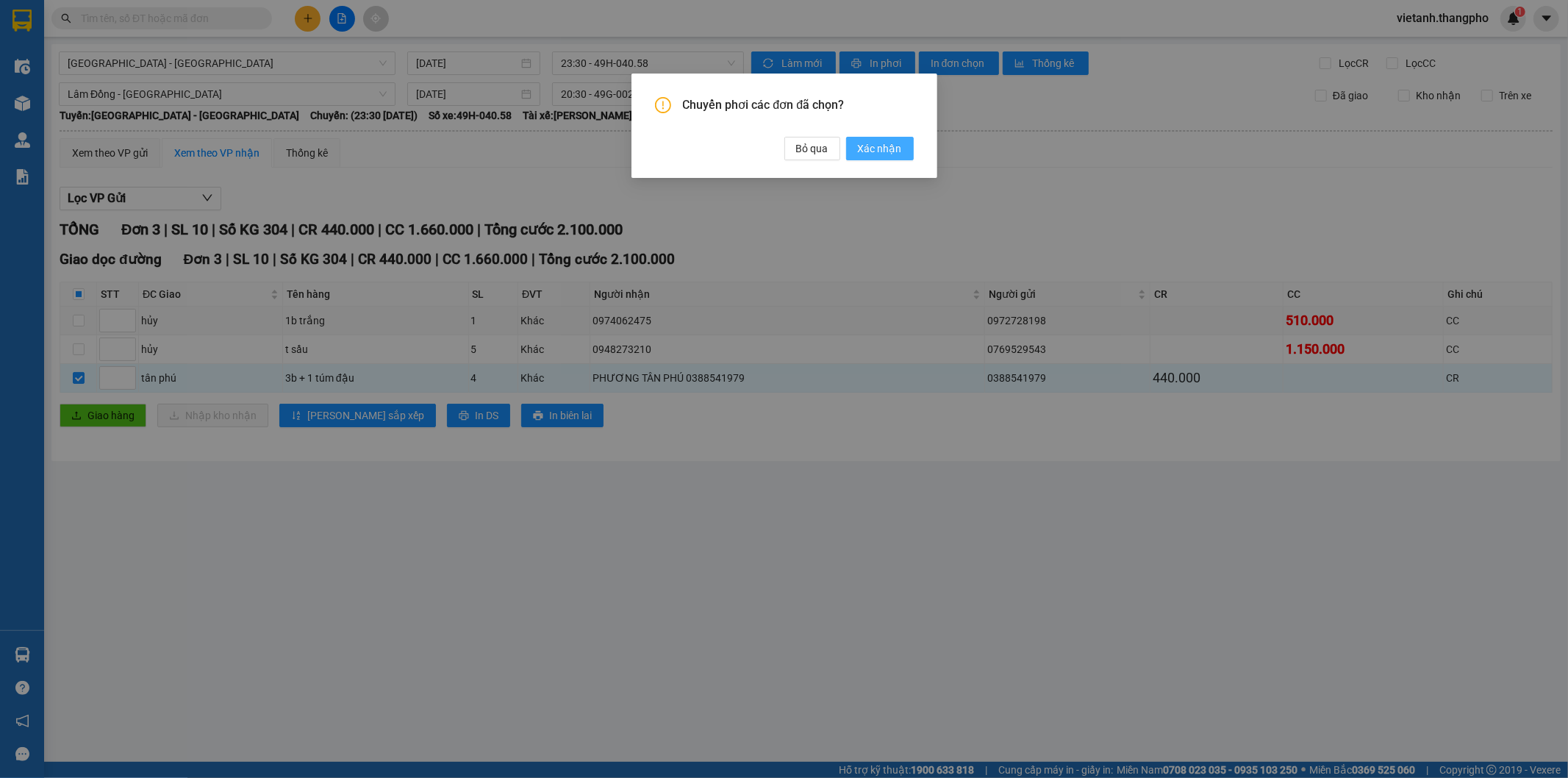
click at [884, 145] on span "Xác nhận" at bounding box center [880, 149] width 44 height 16
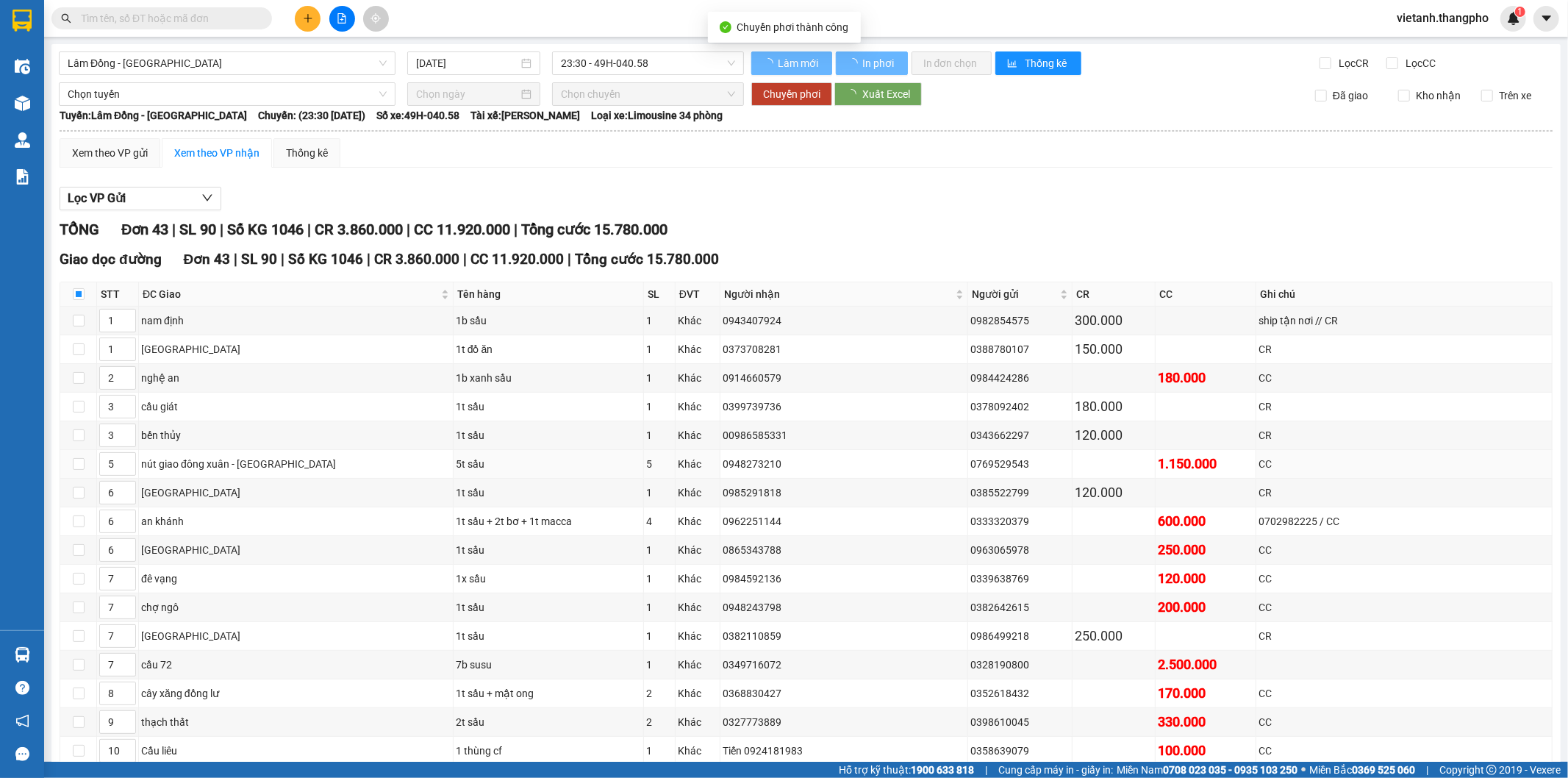
checkbox input "false"
type input "[DATE]"
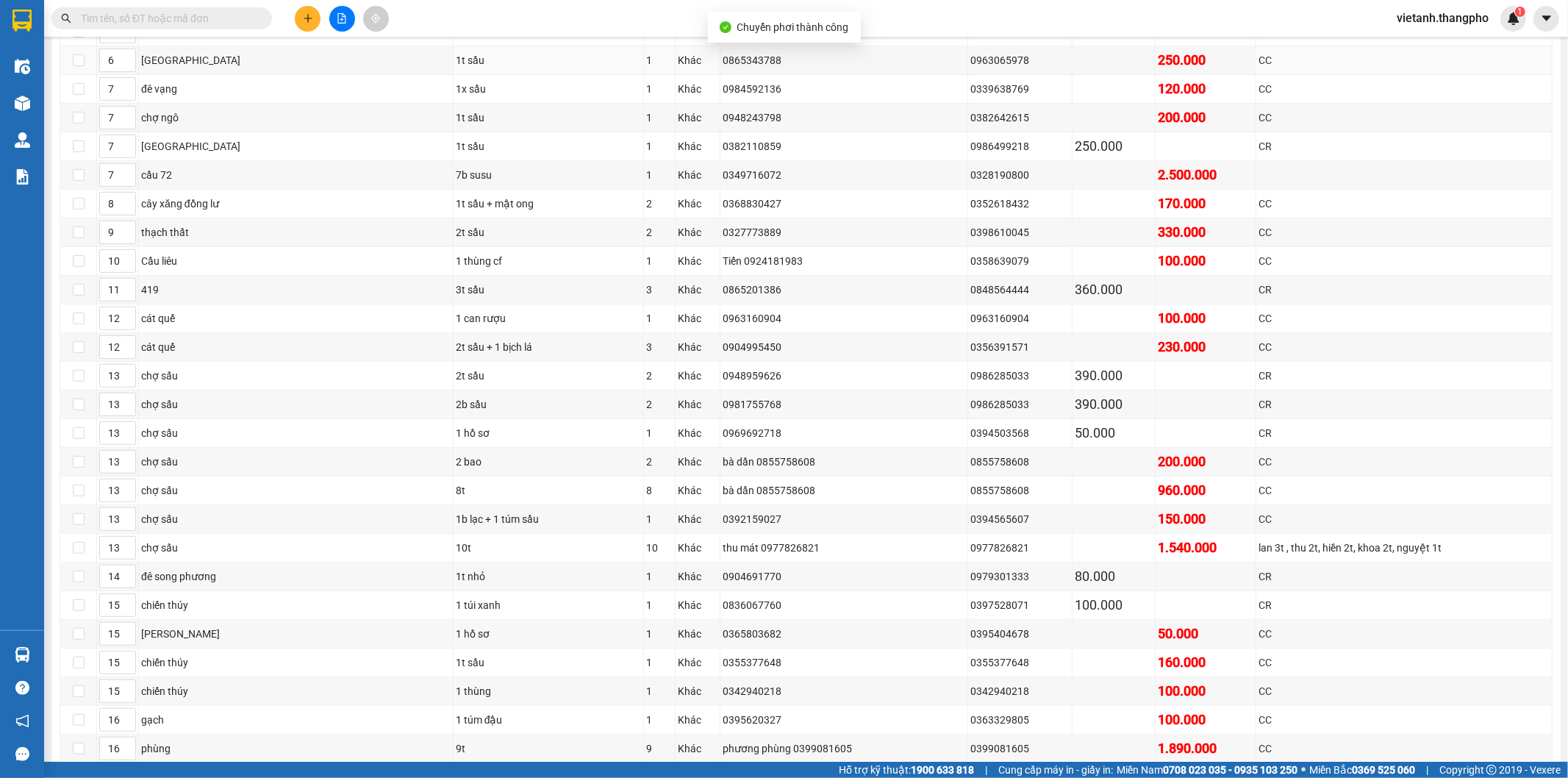
scroll to position [863, 0]
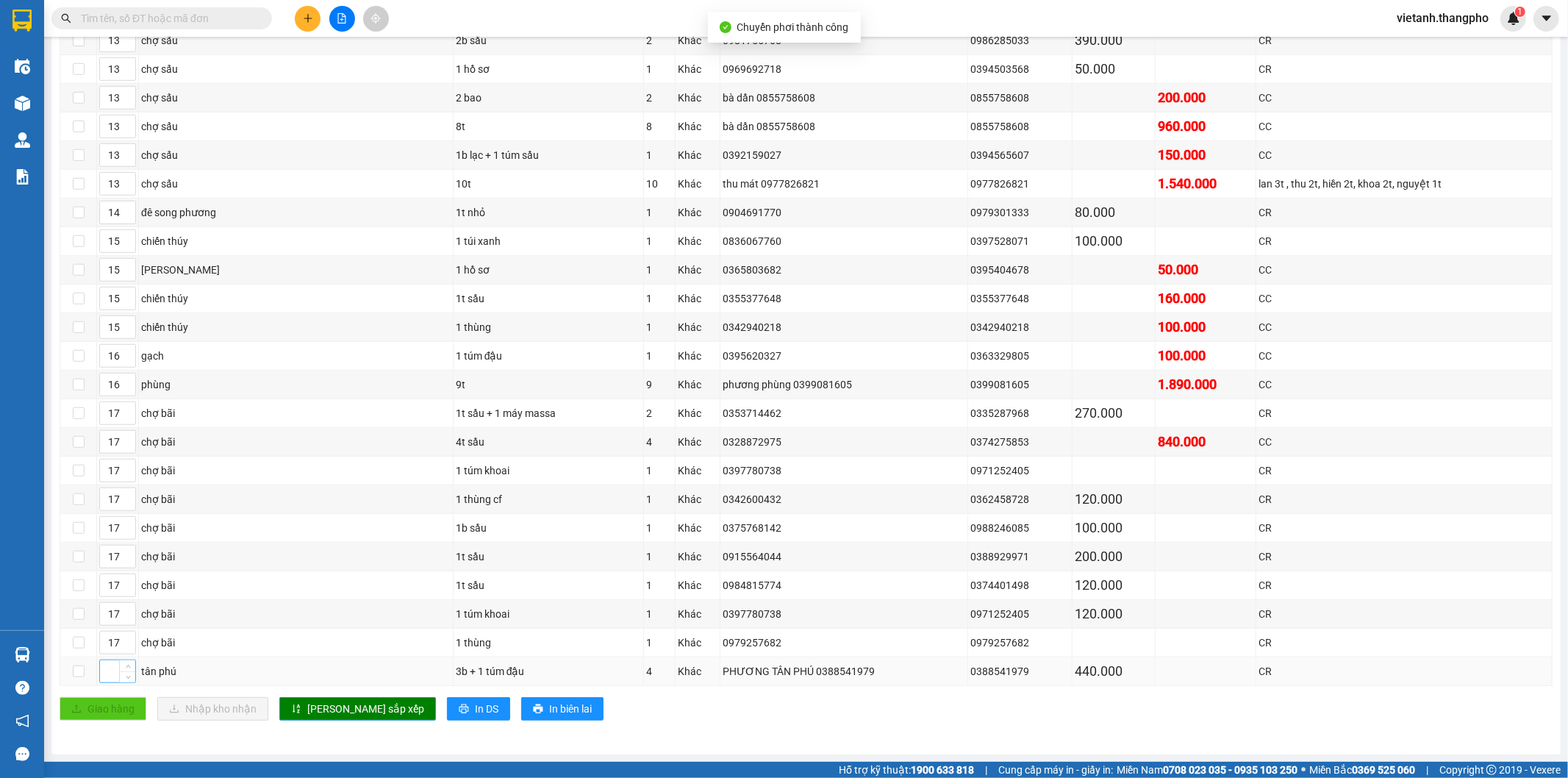
click at [106, 669] on input at bounding box center [117, 671] width 35 height 22
type input "7"
click at [330, 711] on span "[PERSON_NAME] sắp xếp" at bounding box center [366, 708] width 117 height 16
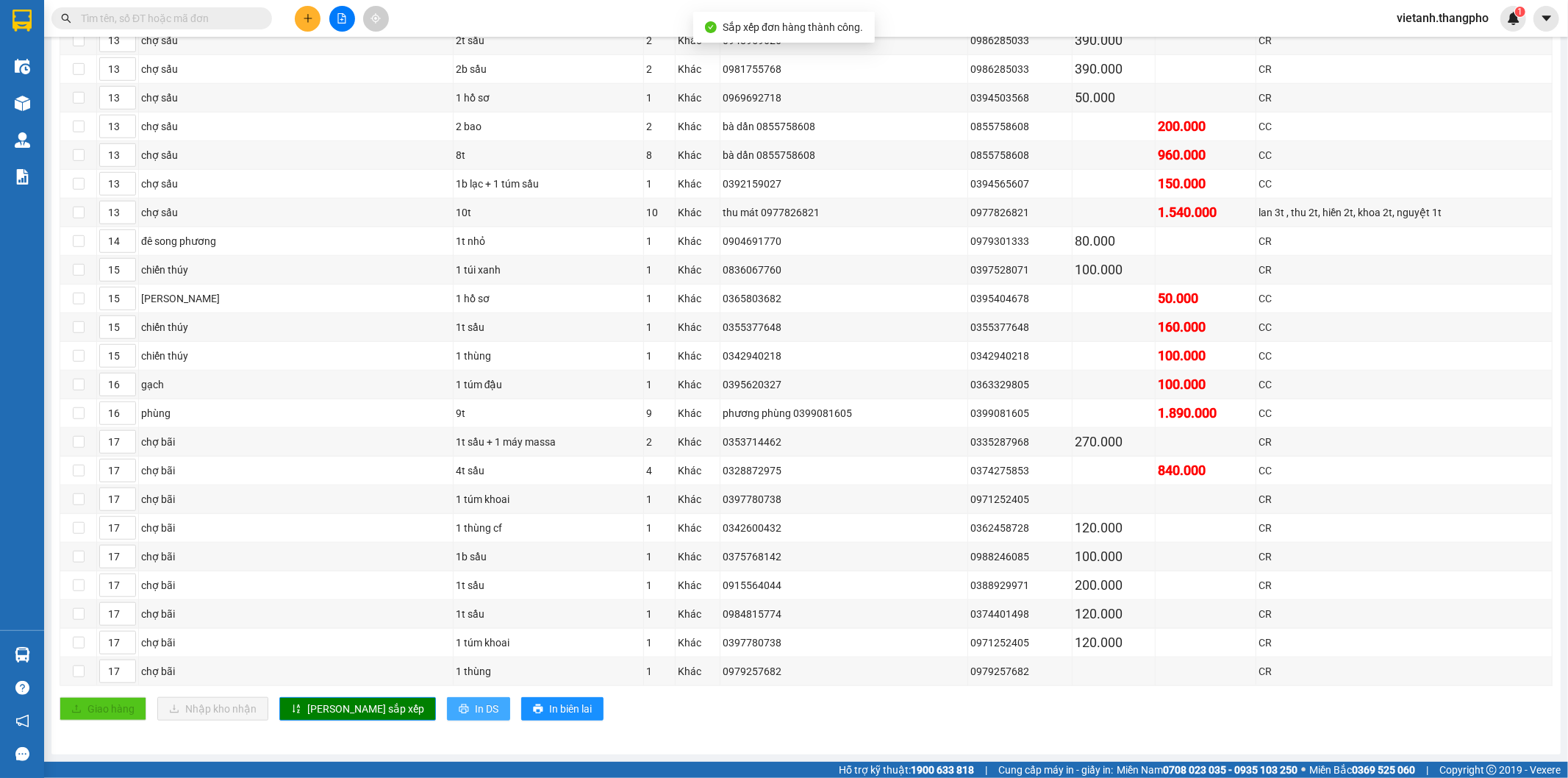
click at [475, 714] on span "In DS" at bounding box center [487, 708] width 24 height 16
